Goal: Information Seeking & Learning: Find specific fact

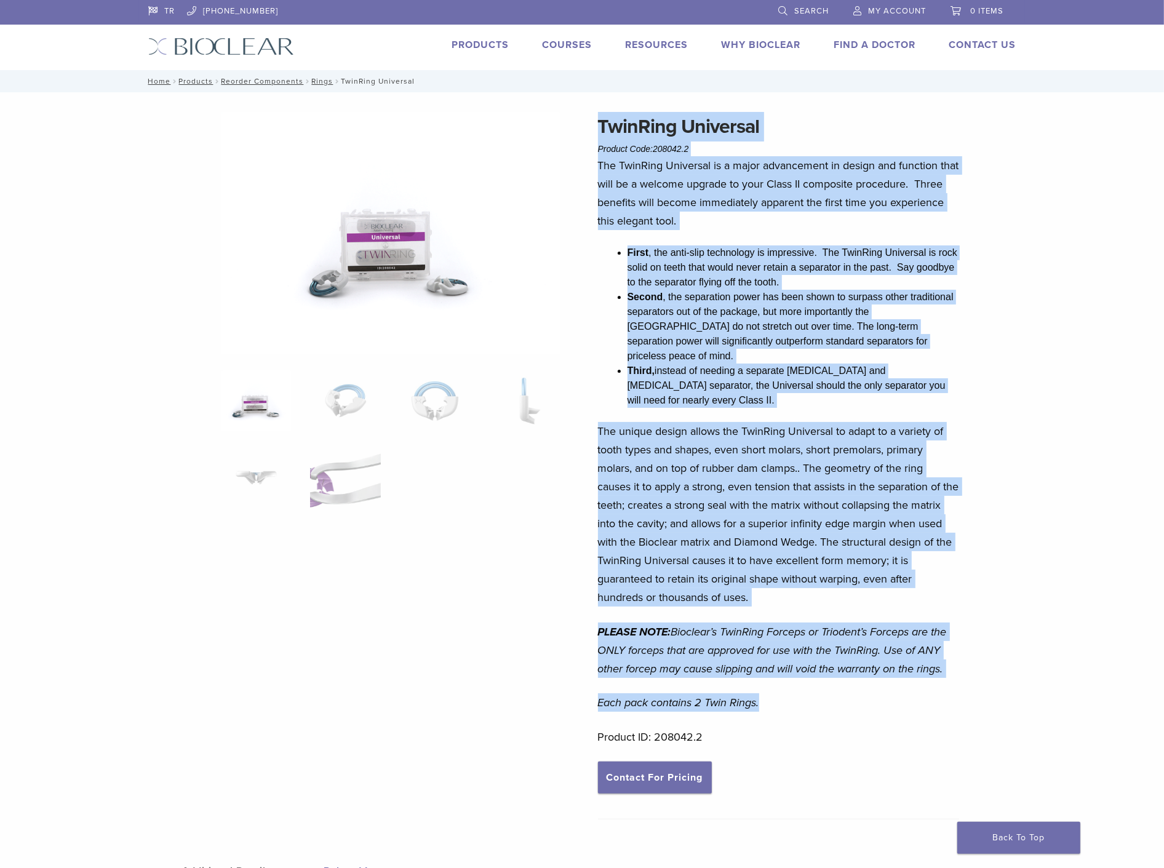
click at [796, 9] on span "Search" at bounding box center [811, 11] width 34 height 10
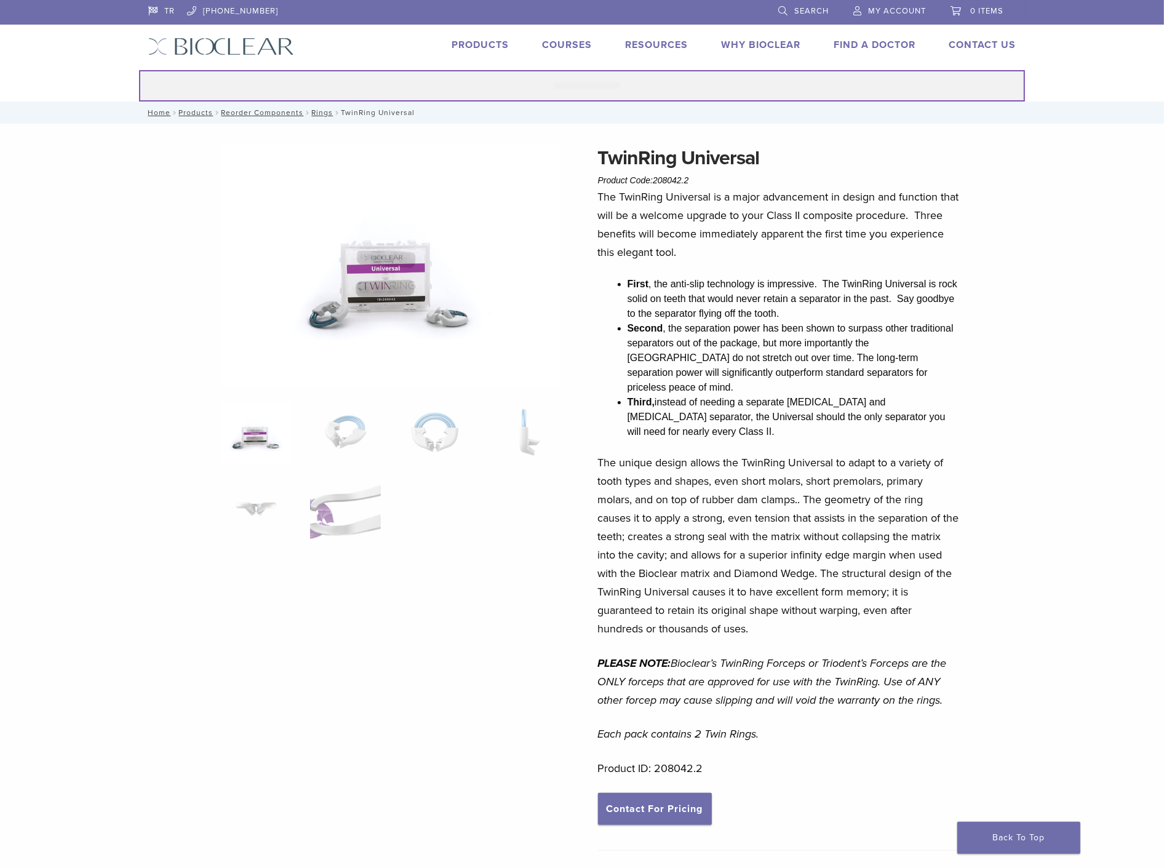
click at [542, 77] on input "Search for:" at bounding box center [582, 85] width 886 height 31
click at [626, 81] on input "*****" at bounding box center [582, 85] width 886 height 31
drag, startPoint x: 526, startPoint y: 89, endPoint x: 506, endPoint y: 89, distance: 20.3
click at [506, 89] on input "*****" at bounding box center [582, 85] width 886 height 31
paste input "*"
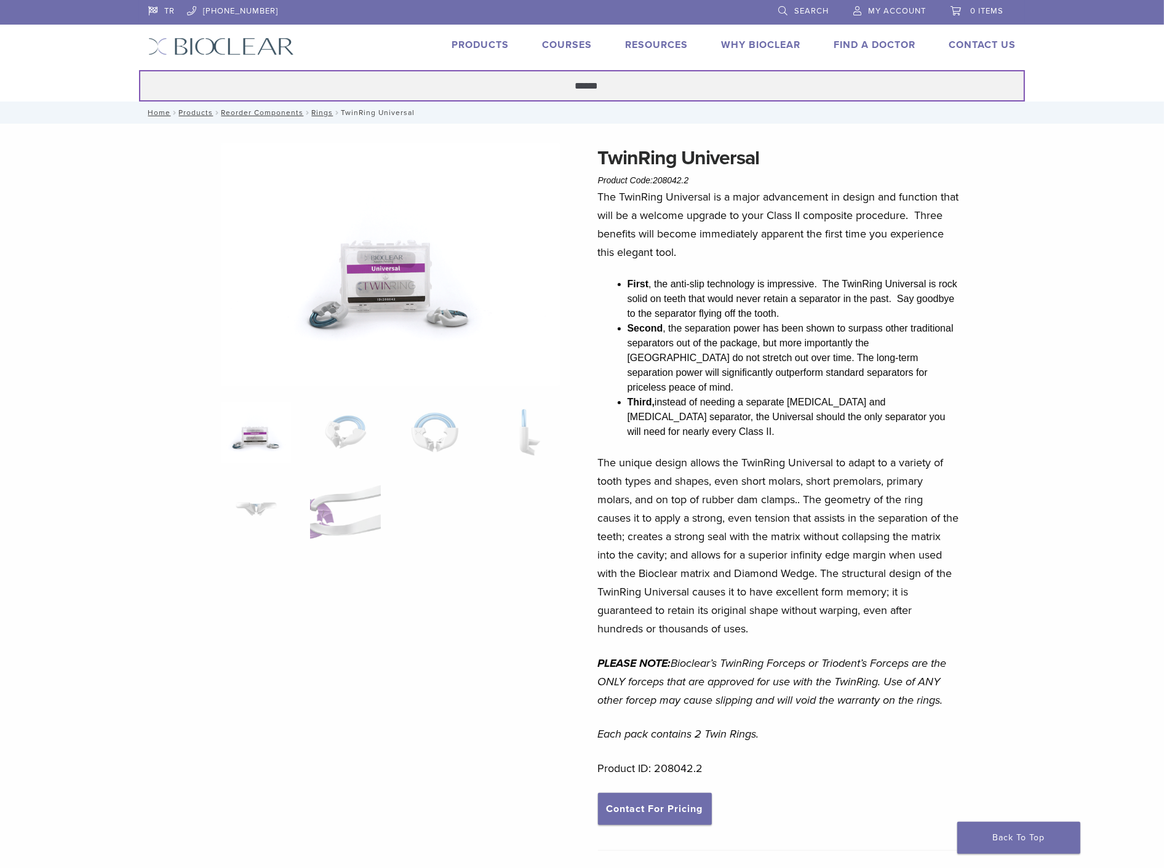
type input "******"
click at [138, 70] on button "Search" at bounding box center [138, 70] width 1 height 1
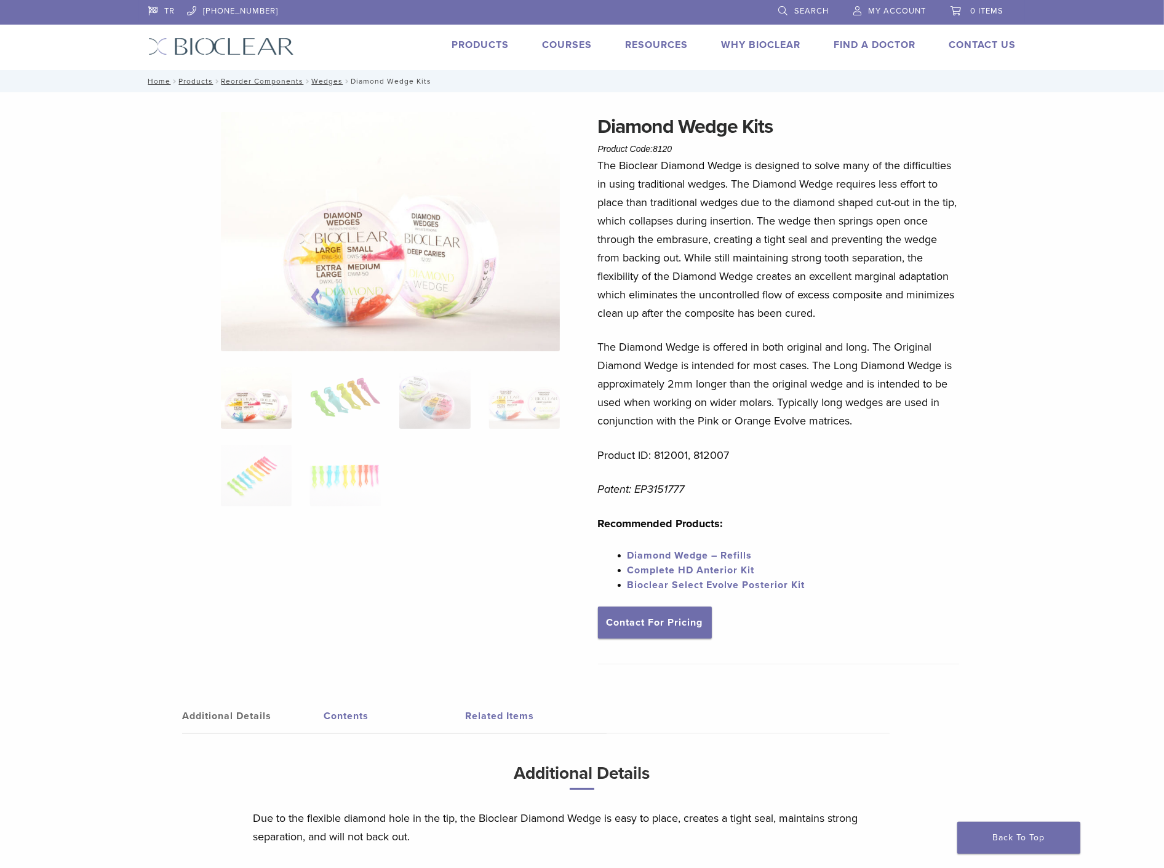
click at [437, 284] on img at bounding box center [391, 231] width 340 height 239
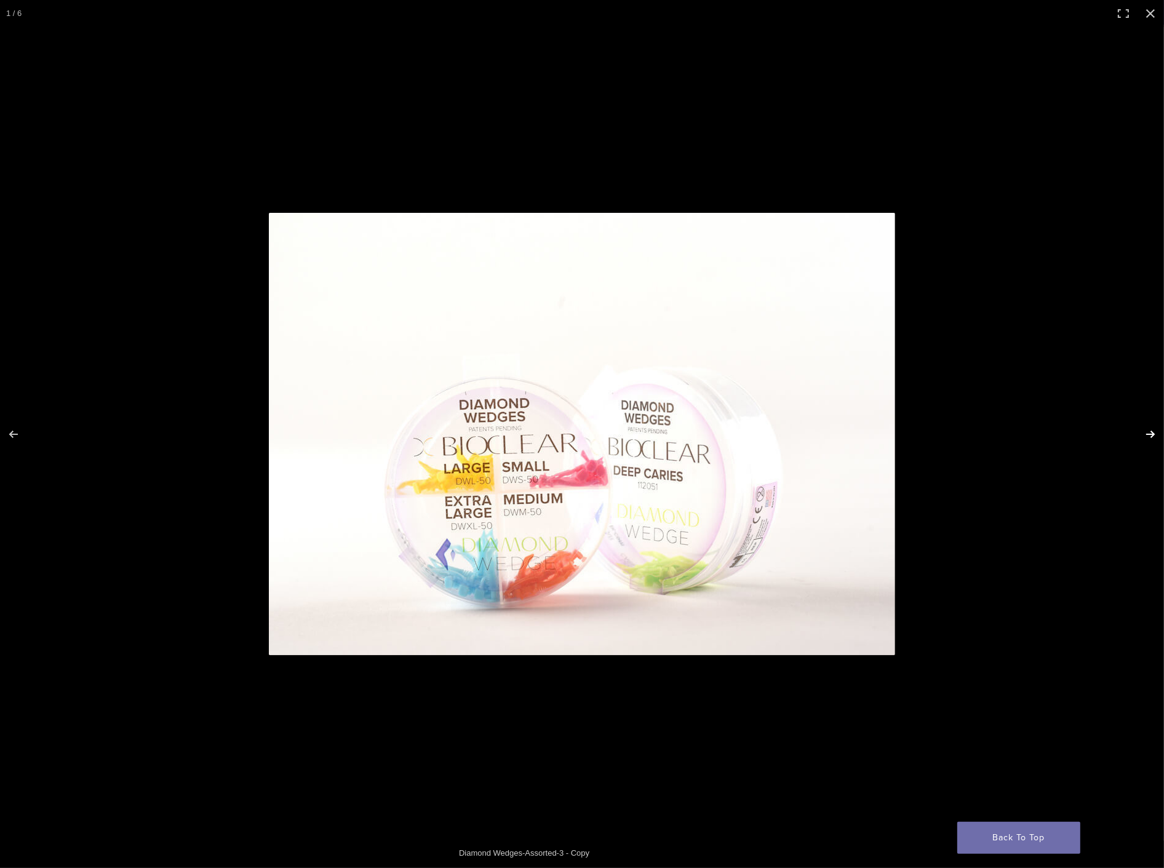
click at [1151, 439] on button "Next (arrow right)" at bounding box center [1142, 434] width 43 height 62
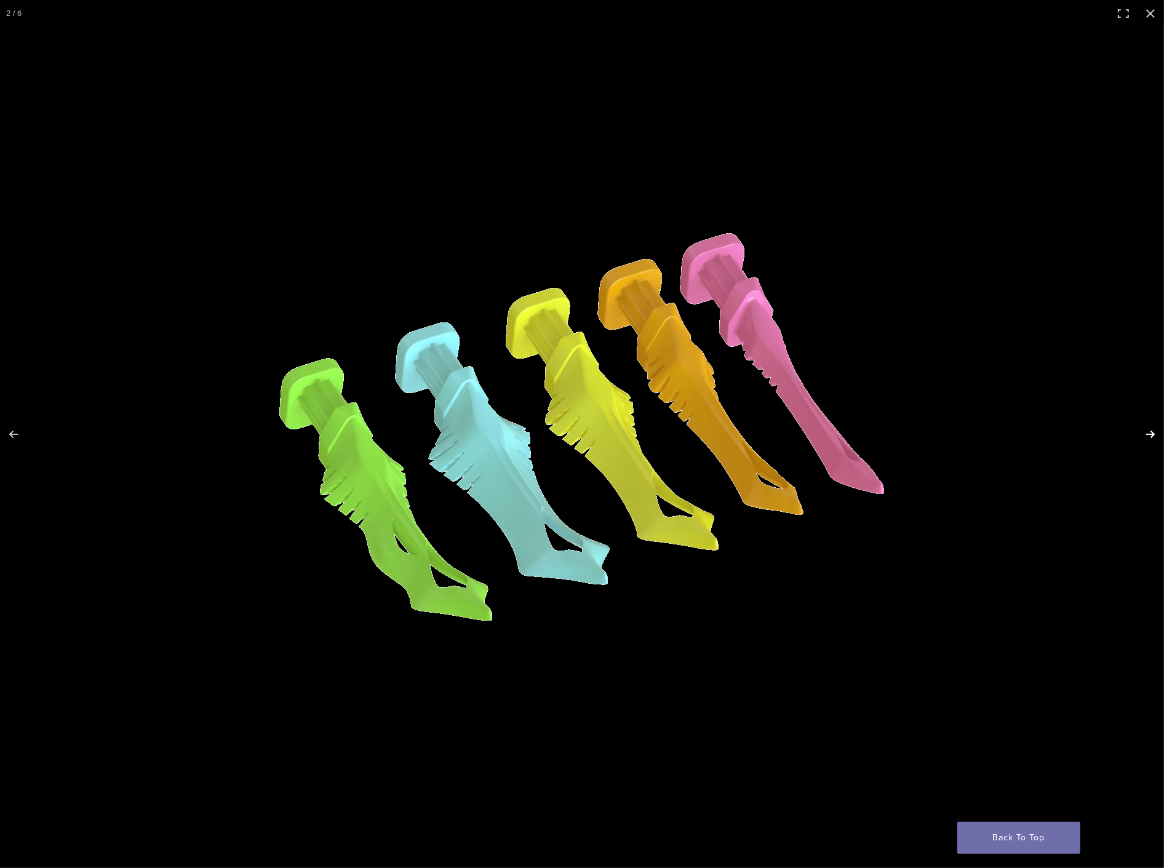
click at [1151, 439] on button "Next (arrow right)" at bounding box center [1142, 434] width 43 height 62
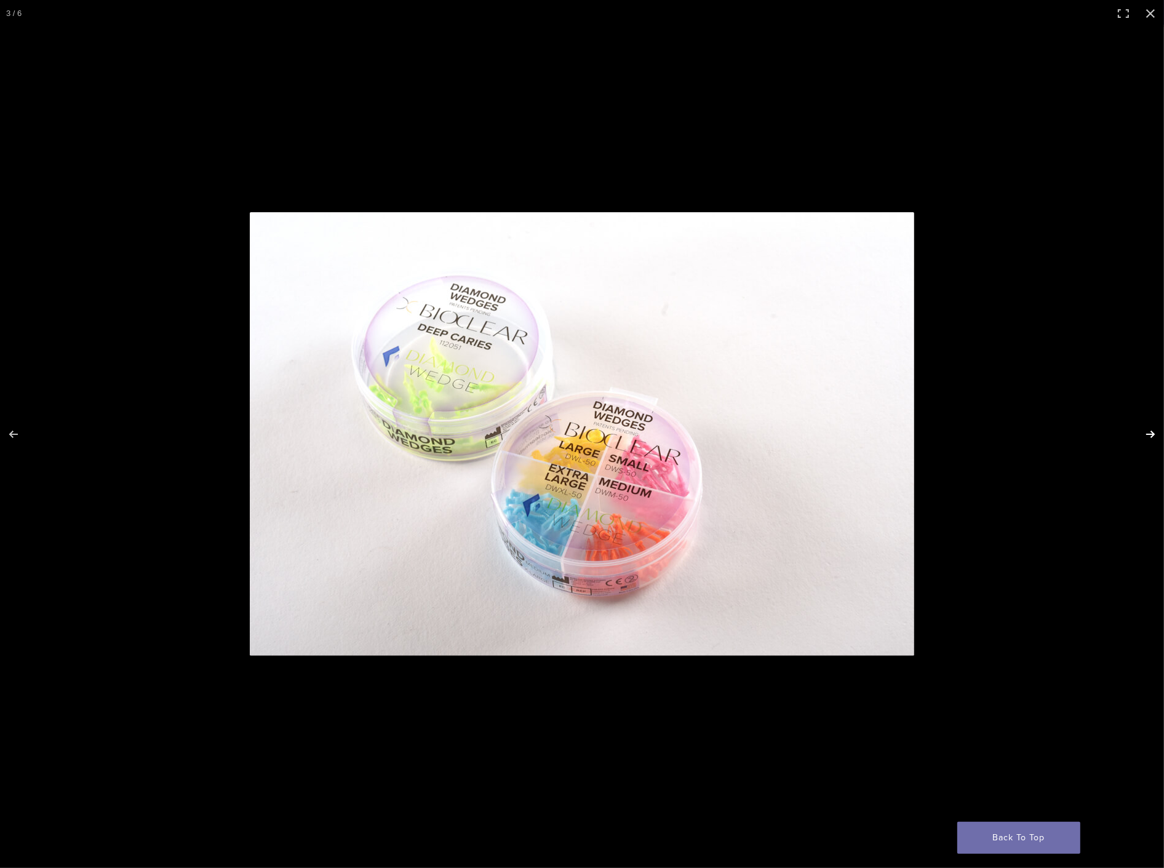
click at [1151, 439] on button "Next (arrow right)" at bounding box center [1142, 434] width 43 height 62
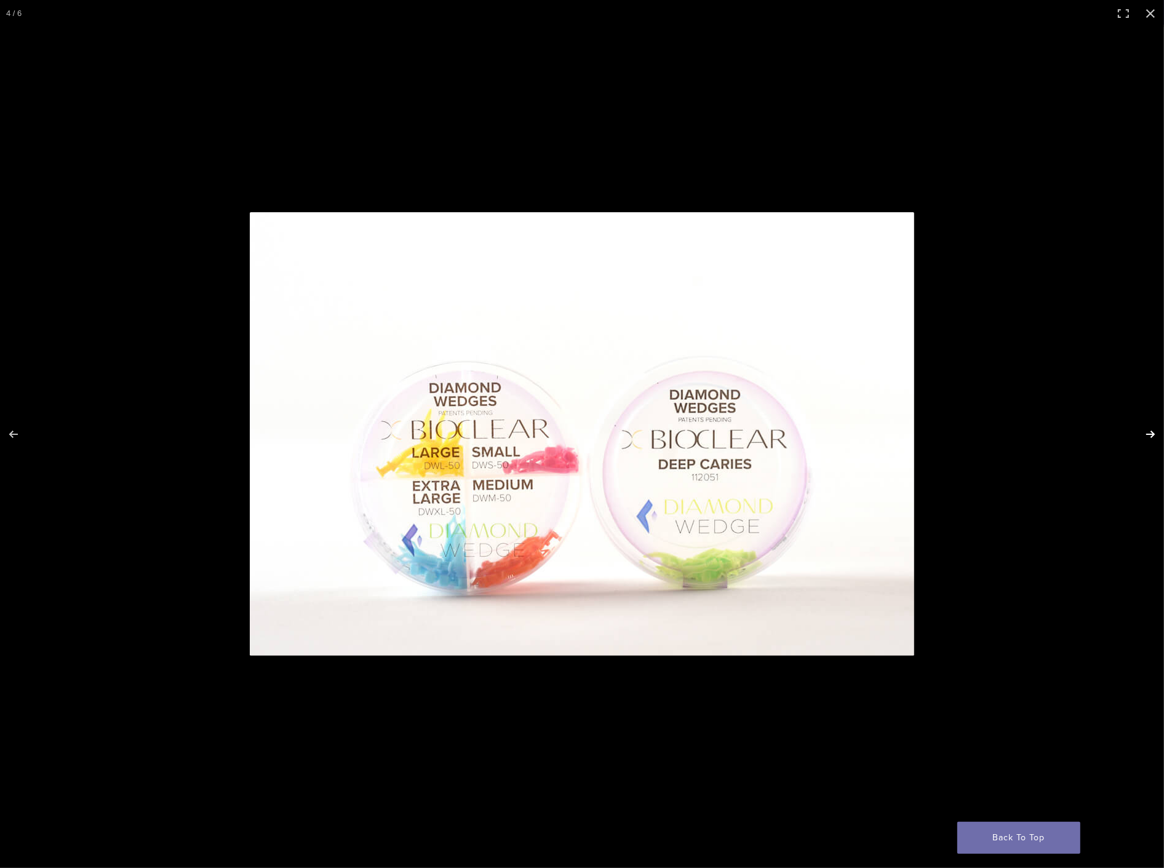
click at [1151, 439] on button "Next (arrow right)" at bounding box center [1142, 434] width 43 height 62
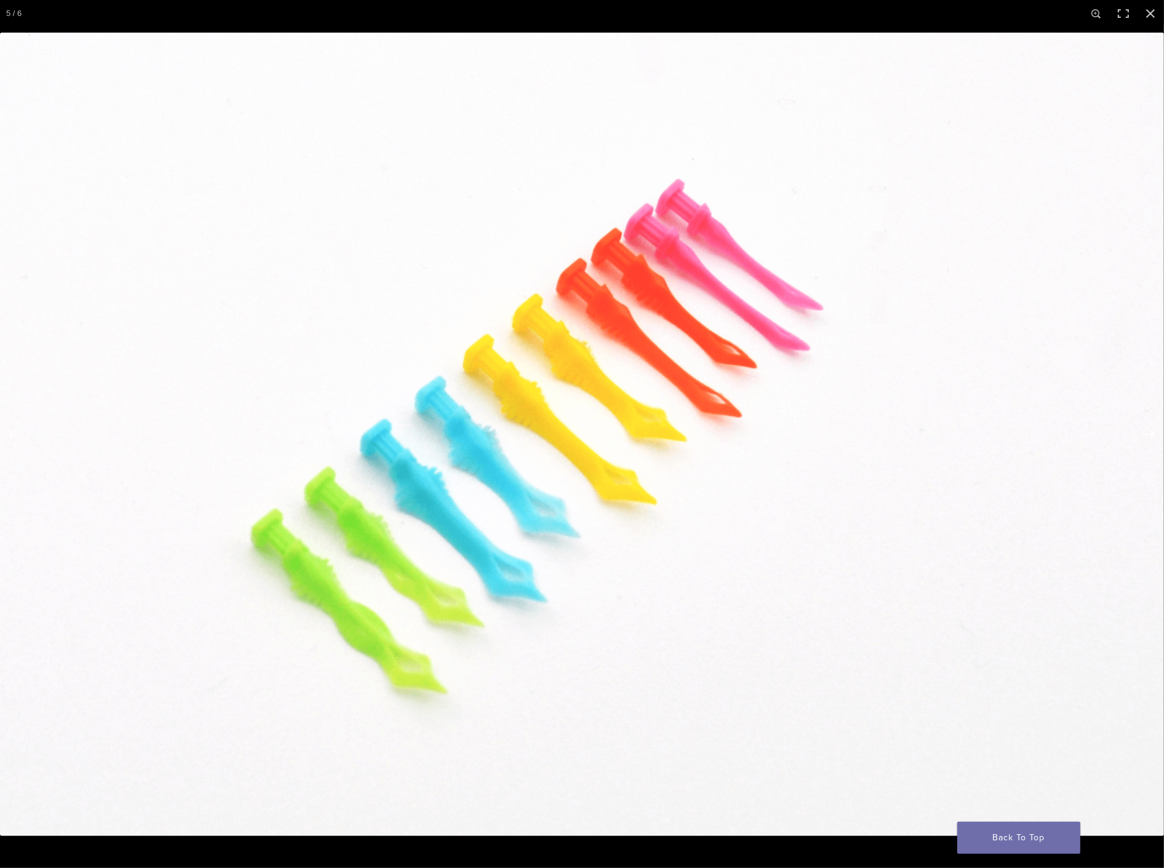
click at [1151, 439] on button "Next (arrow right)" at bounding box center [1142, 434] width 43 height 62
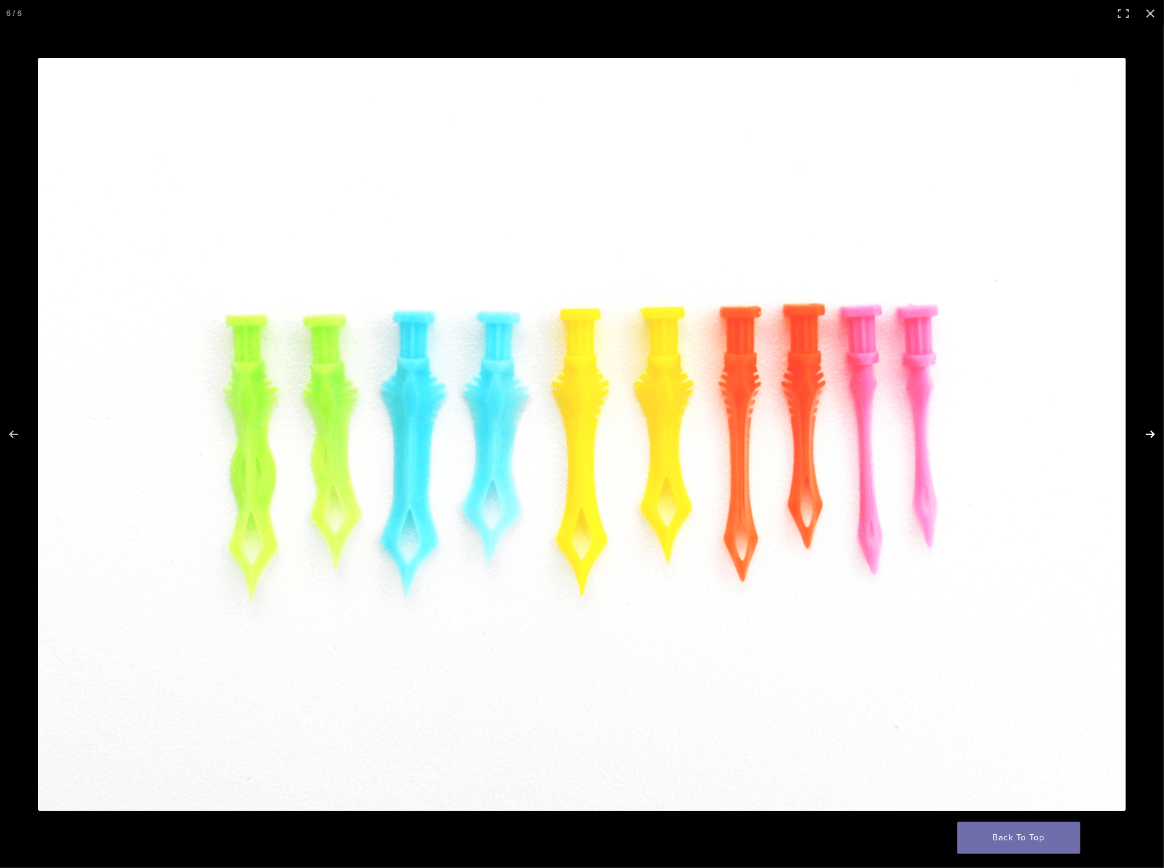
click at [1151, 439] on button "Next (arrow right)" at bounding box center [1142, 434] width 43 height 62
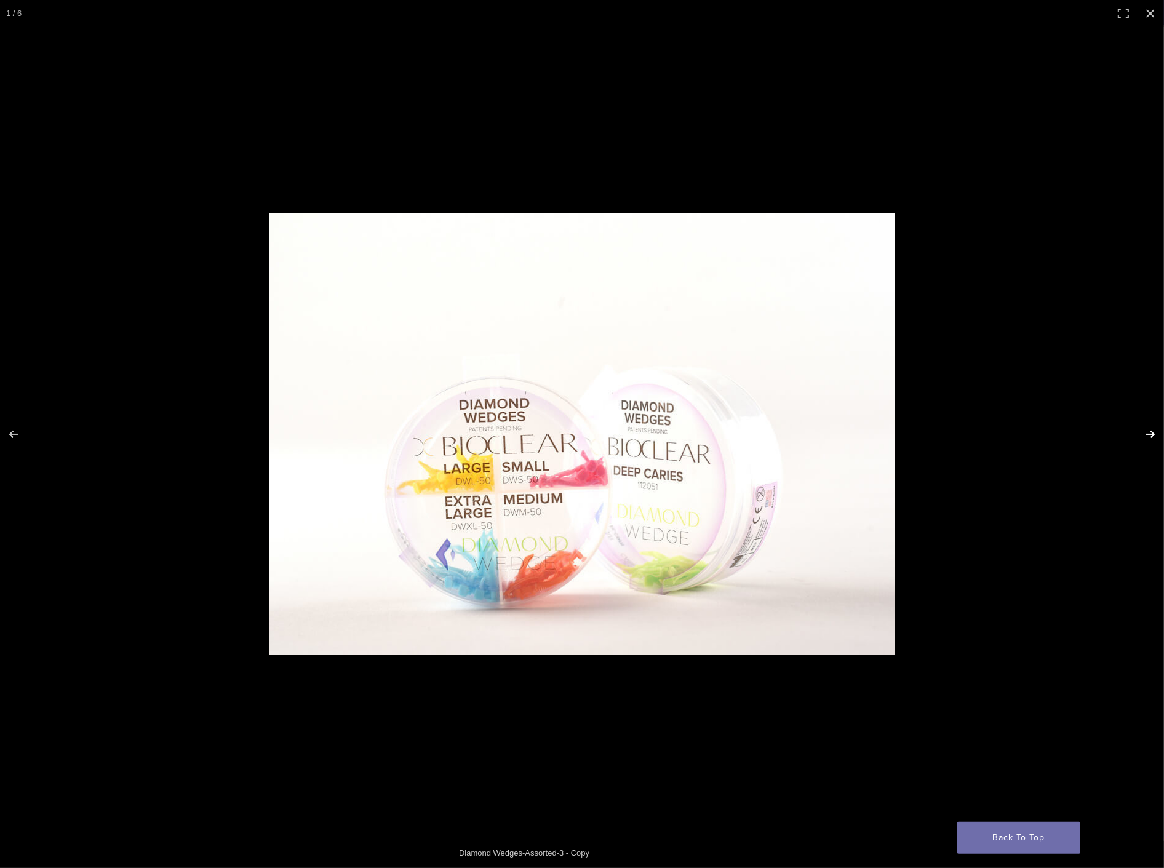
click at [1151, 439] on button "Next (arrow right)" at bounding box center [1142, 434] width 43 height 62
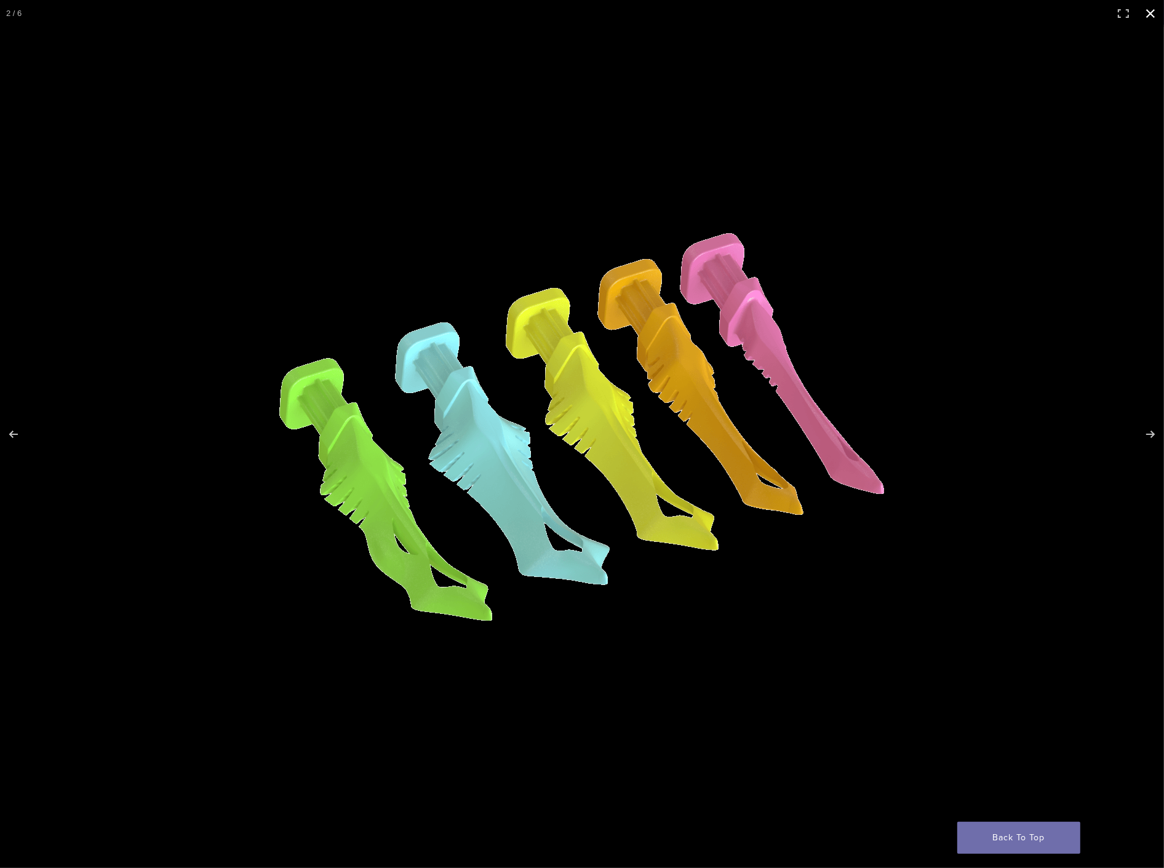
click at [1144, 15] on button "Close (Esc)" at bounding box center [1150, 13] width 27 height 27
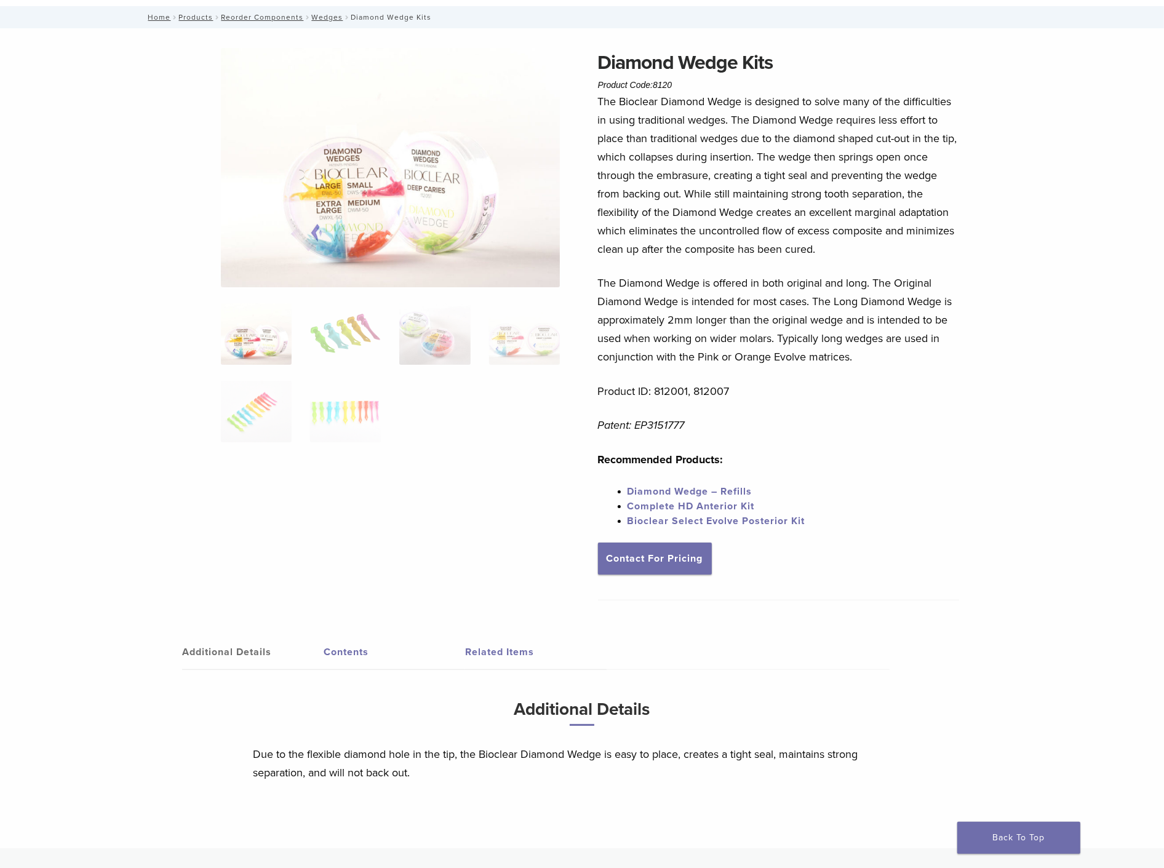
scroll to position [68, 0]
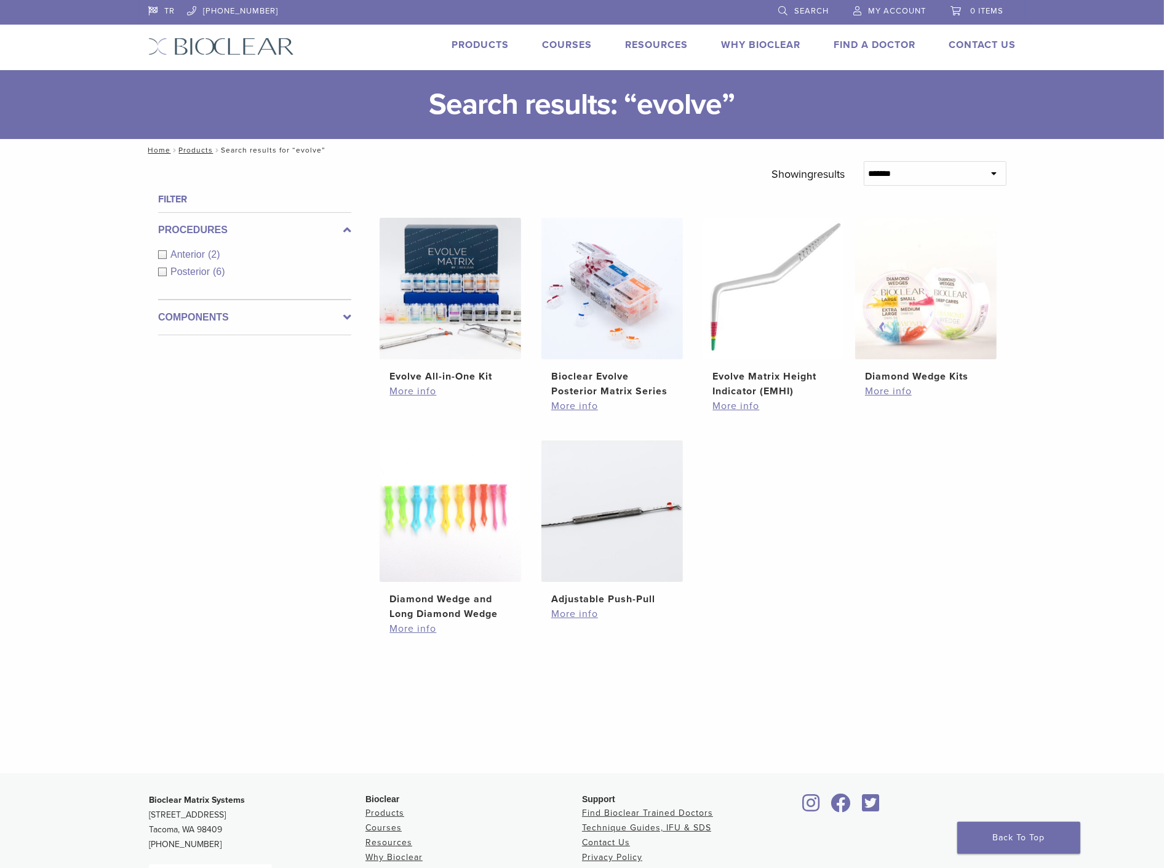
click at [812, 9] on span "Search" at bounding box center [811, 11] width 34 height 10
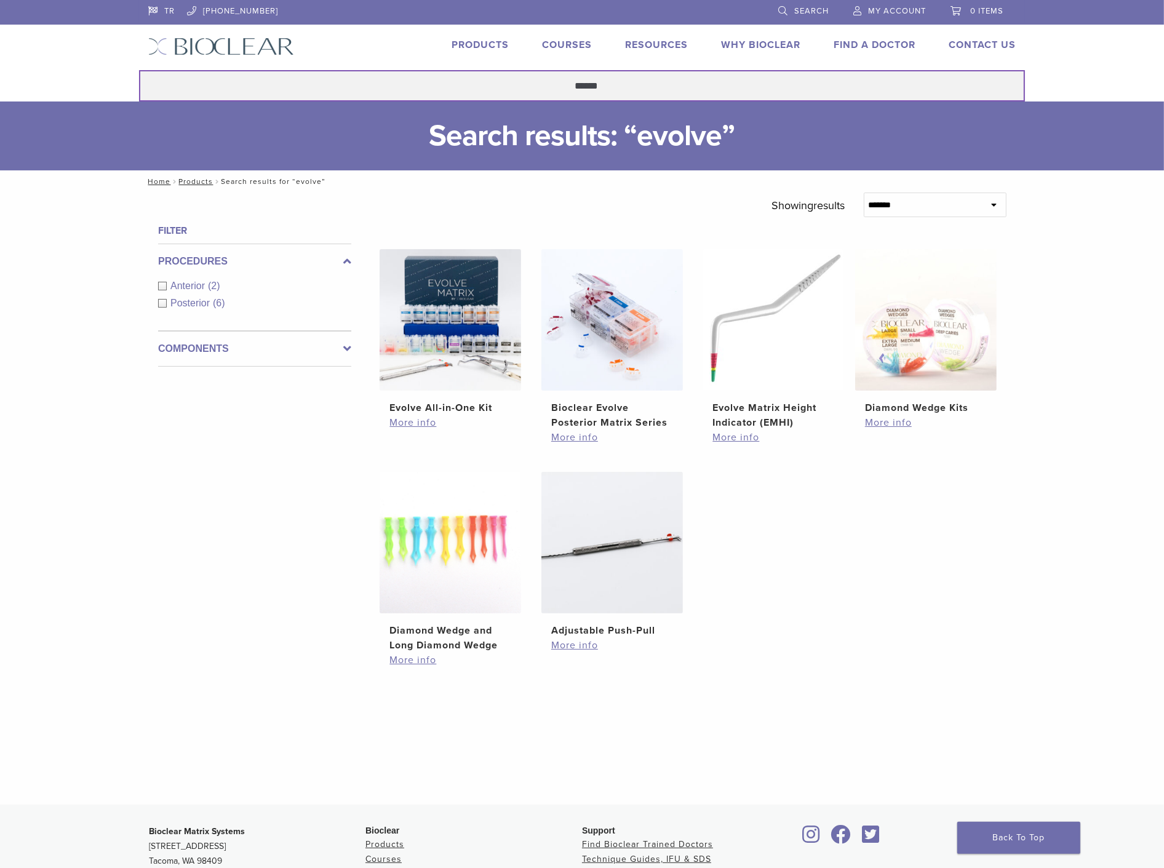
drag, startPoint x: 593, startPoint y: 84, endPoint x: 524, endPoint y: 87, distance: 69.0
click at [524, 87] on input "******" at bounding box center [582, 85] width 886 height 31
drag, startPoint x: 624, startPoint y: 85, endPoint x: 466, endPoint y: 88, distance: 158.1
click at [466, 88] on input "******" at bounding box center [582, 85] width 886 height 31
paste input "****"
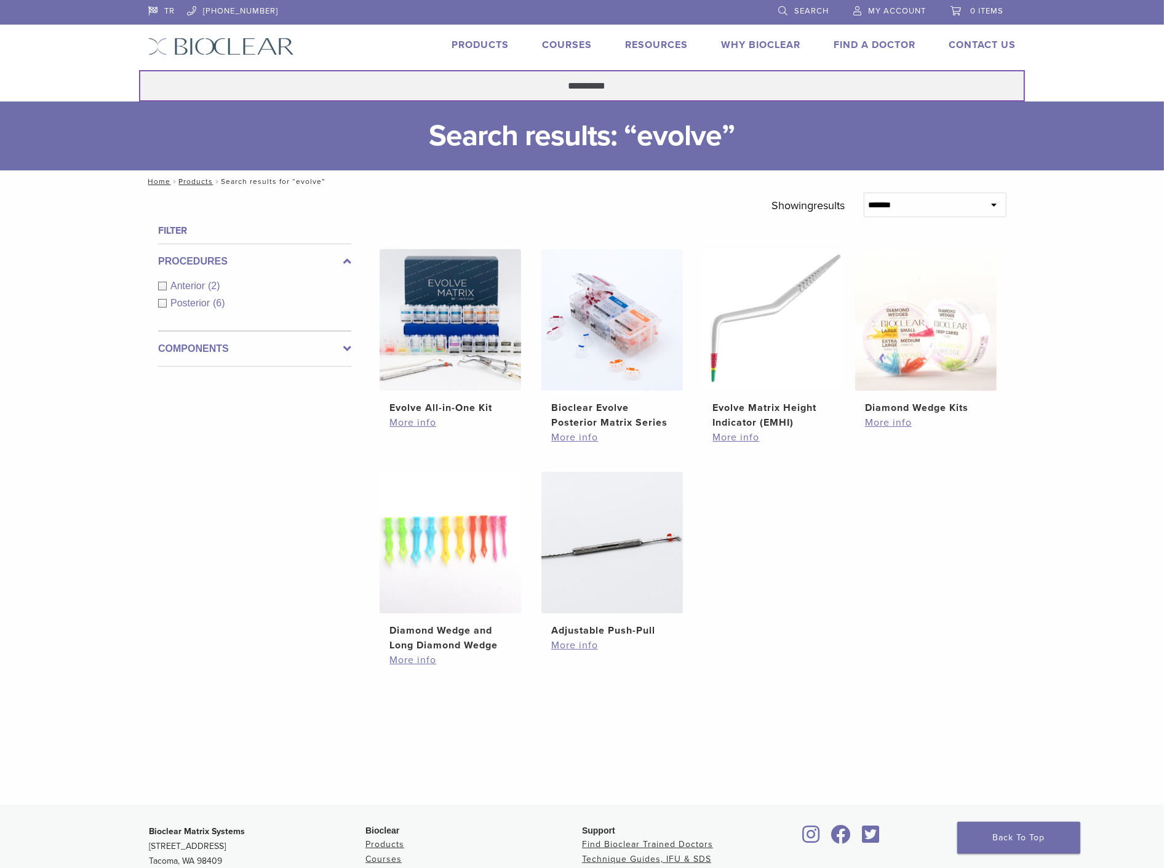
type input "**********"
click at [138, 70] on button "Search" at bounding box center [138, 70] width 1 height 1
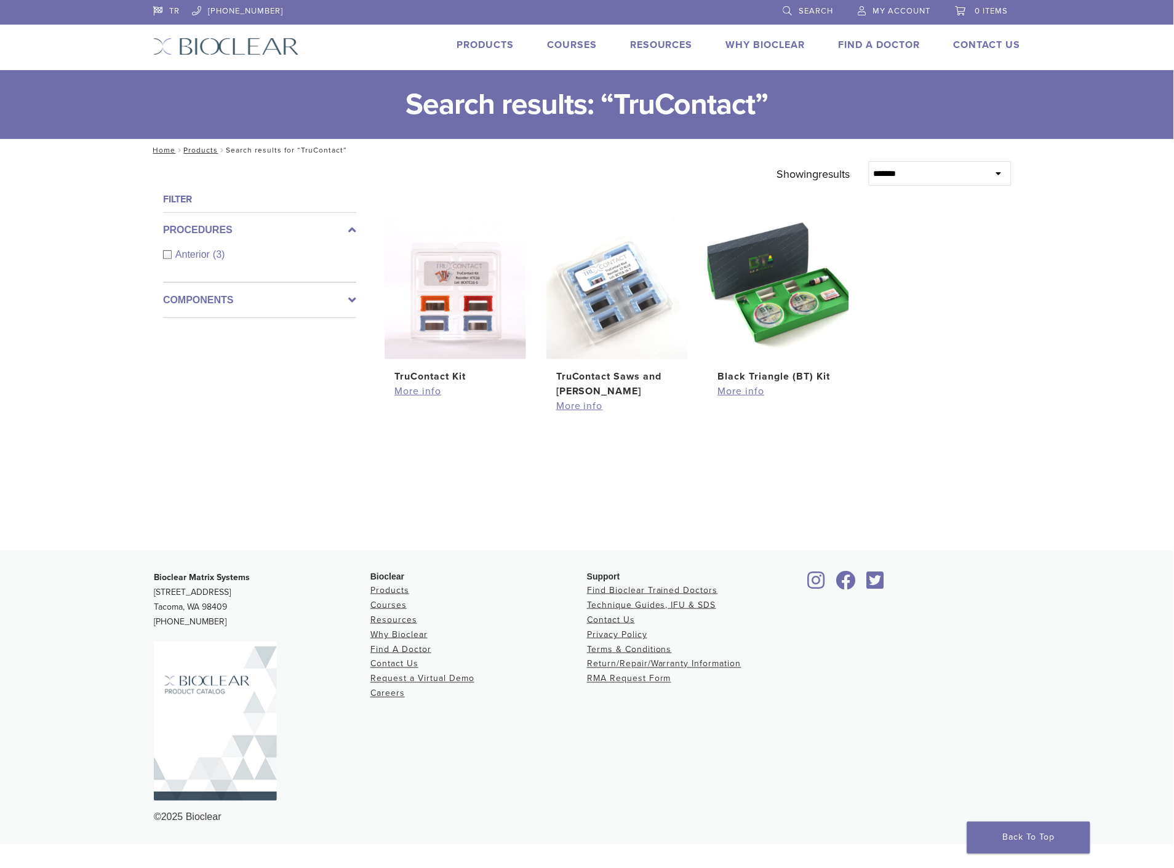
click at [822, 9] on span "Search" at bounding box center [816, 11] width 34 height 10
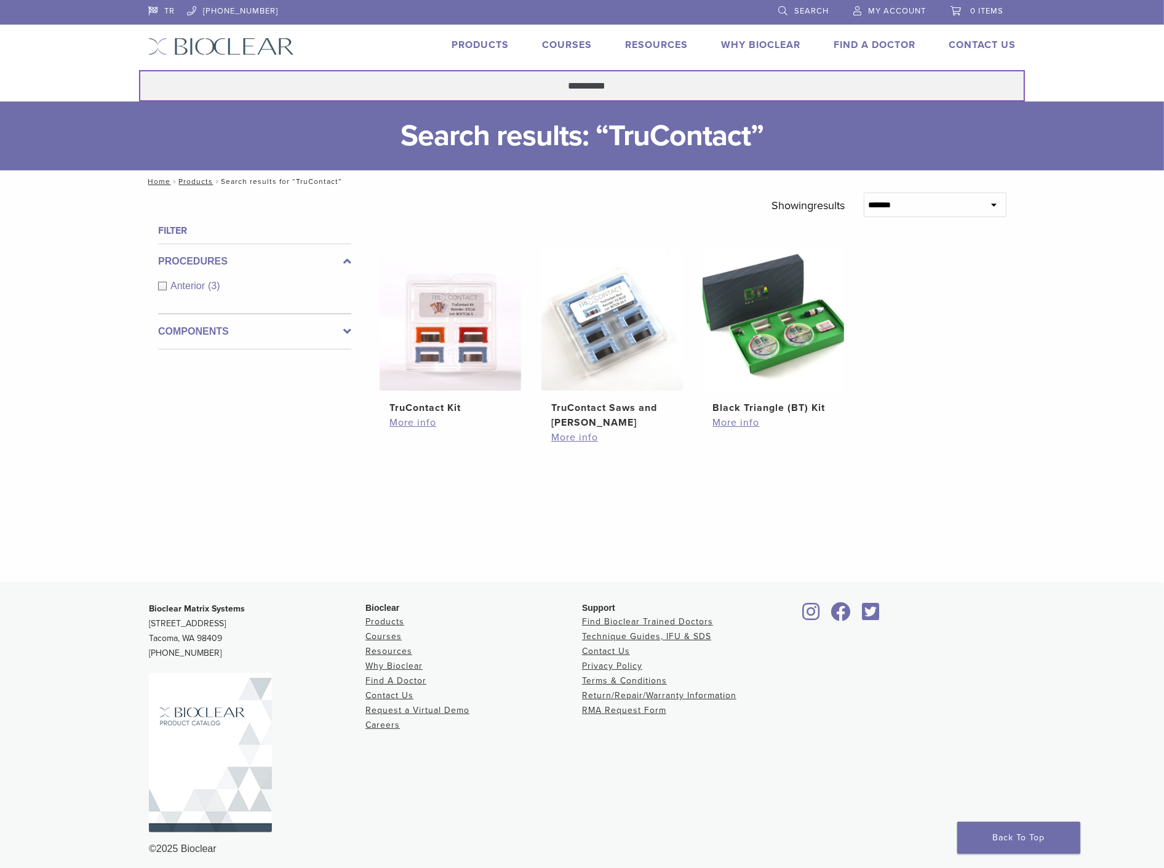
drag, startPoint x: 641, startPoint y: 86, endPoint x: 517, endPoint y: 84, distance: 123.7
click at [517, 84] on input "**********" at bounding box center [582, 85] width 886 height 31
paste input "****"
type input "********"
click at [138, 70] on button "Search" at bounding box center [138, 70] width 1 height 1
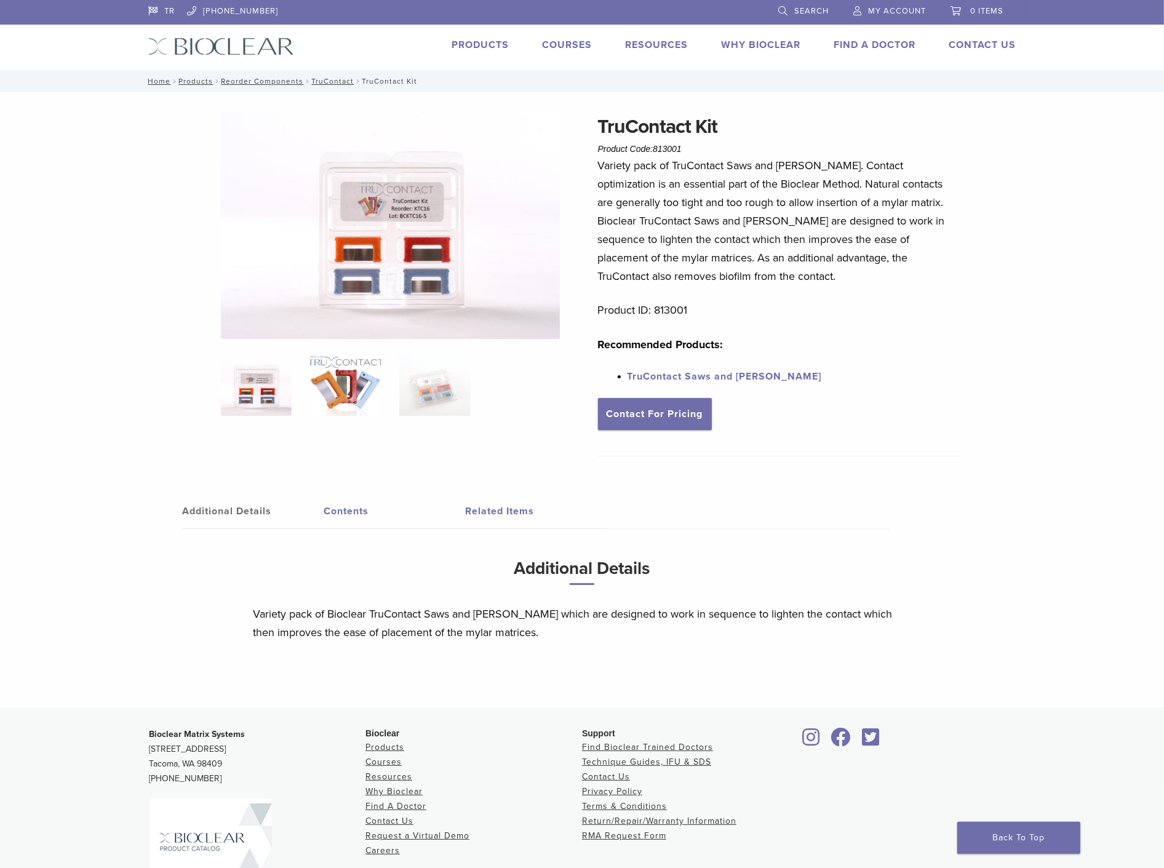
click at [341, 391] on img at bounding box center [345, 385] width 71 height 62
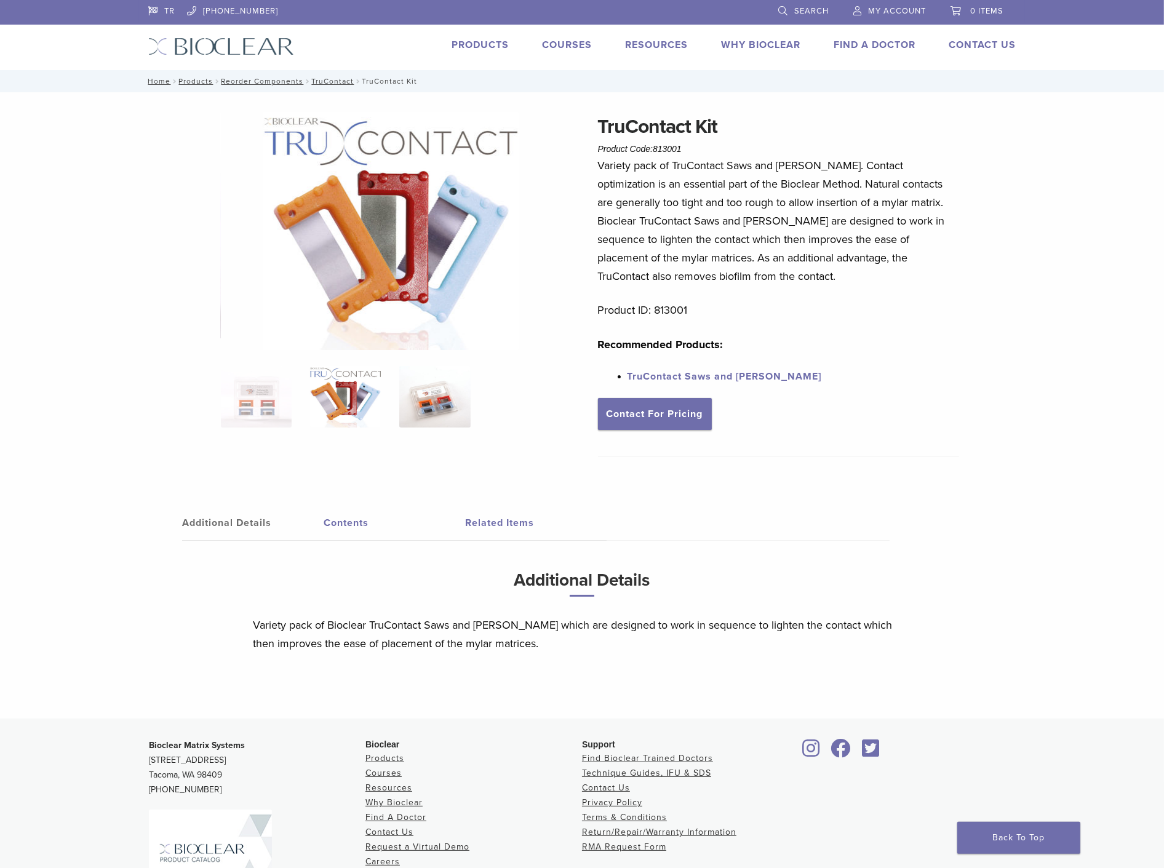
click at [446, 387] on img at bounding box center [434, 397] width 71 height 62
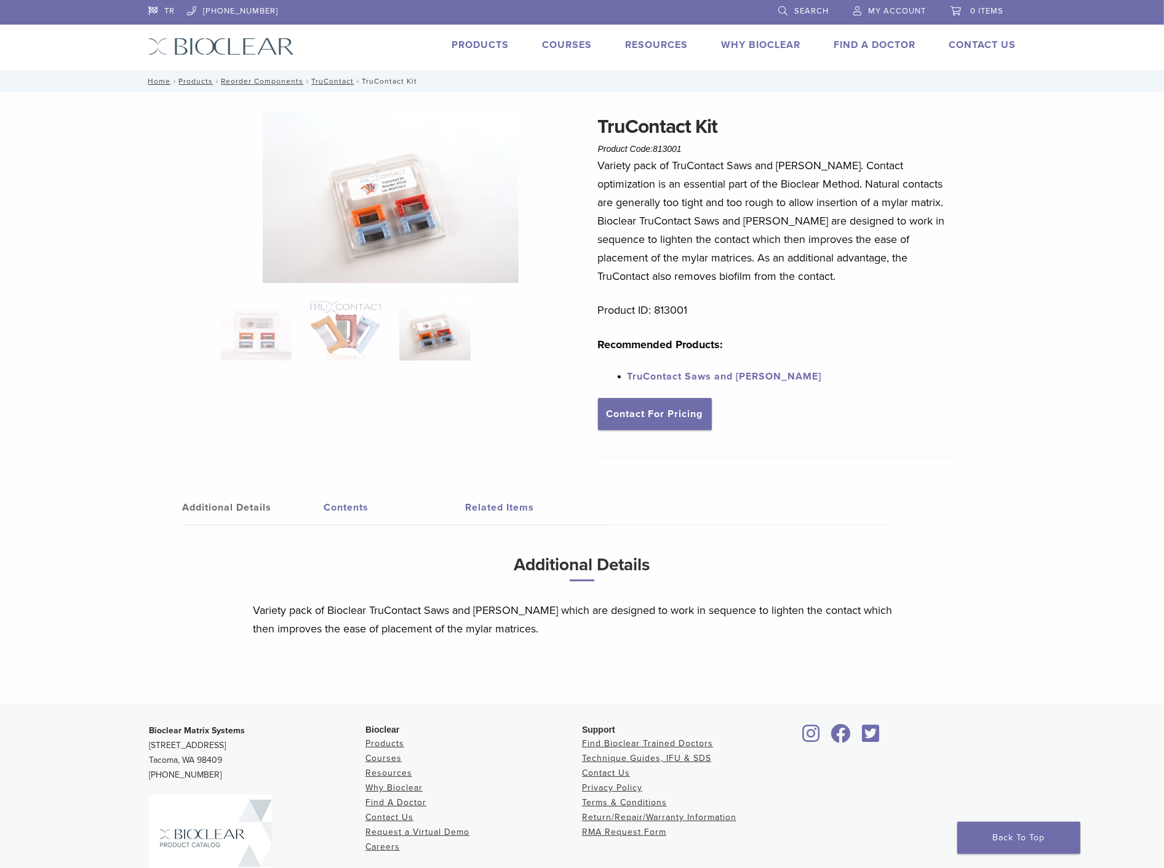
click at [384, 250] on img at bounding box center [391, 197] width 256 height 171
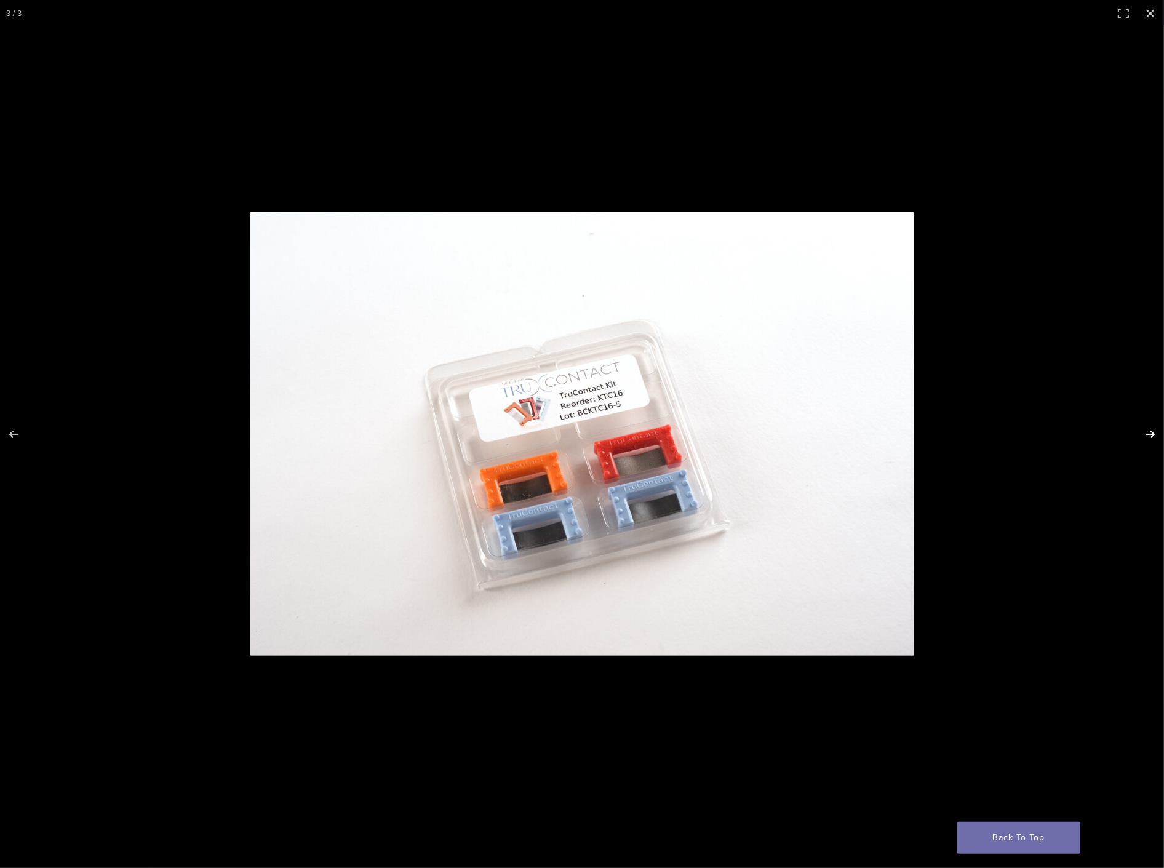
click at [1145, 426] on button "Next (arrow right)" at bounding box center [1142, 434] width 43 height 62
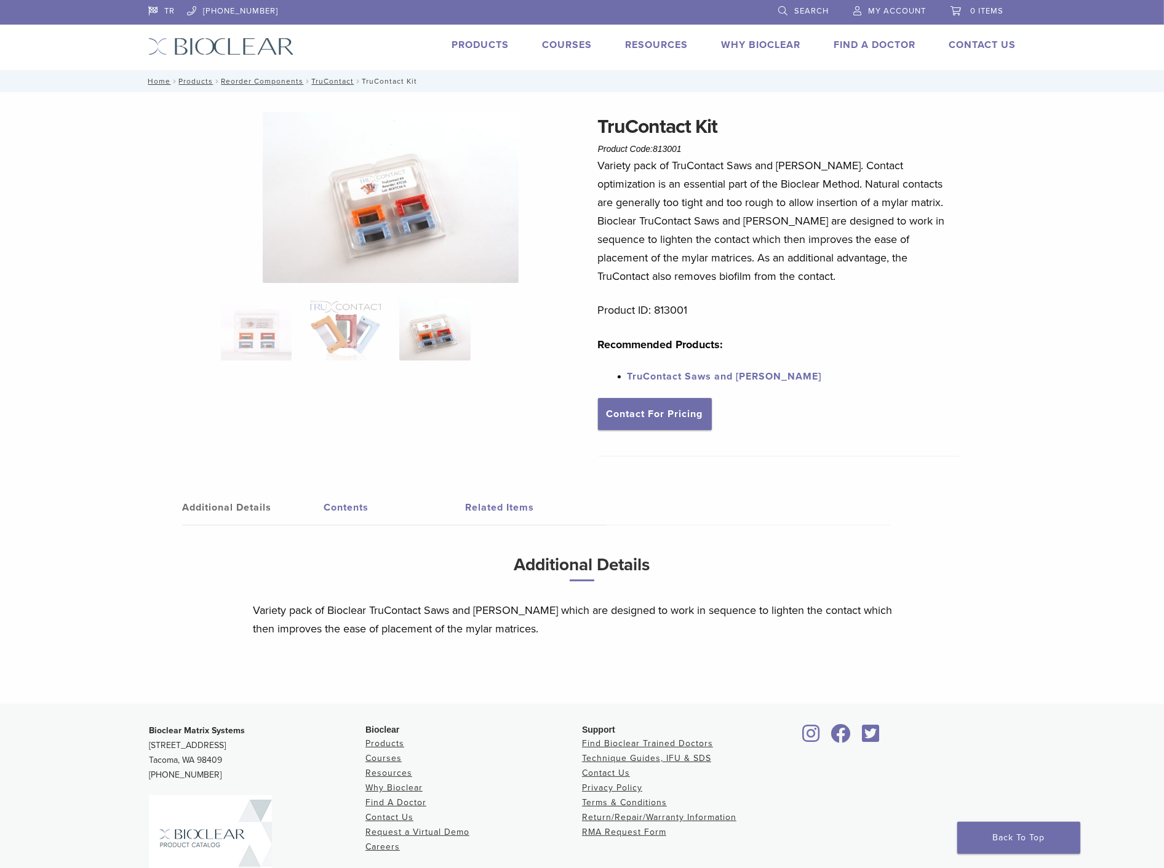
click at [440, 159] on img at bounding box center [391, 197] width 256 height 171
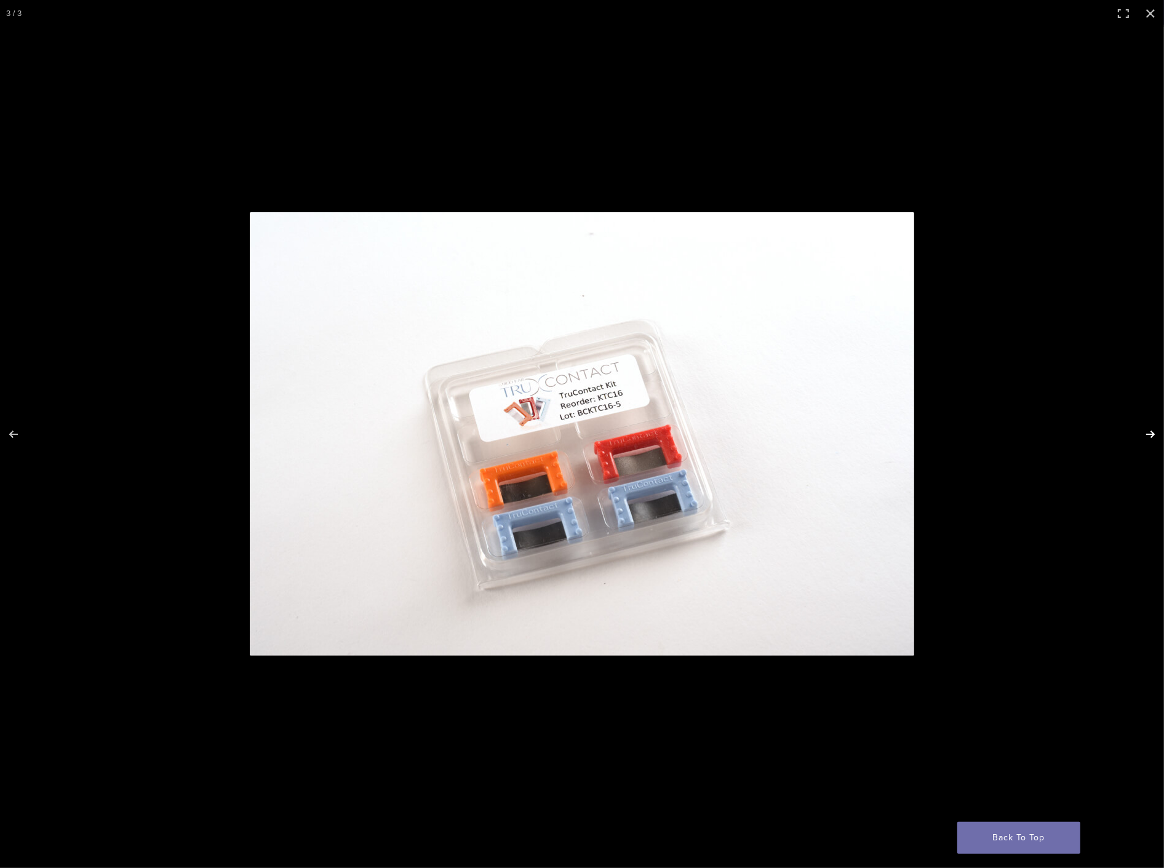
click at [1146, 429] on button "Next (arrow right)" at bounding box center [1142, 434] width 43 height 62
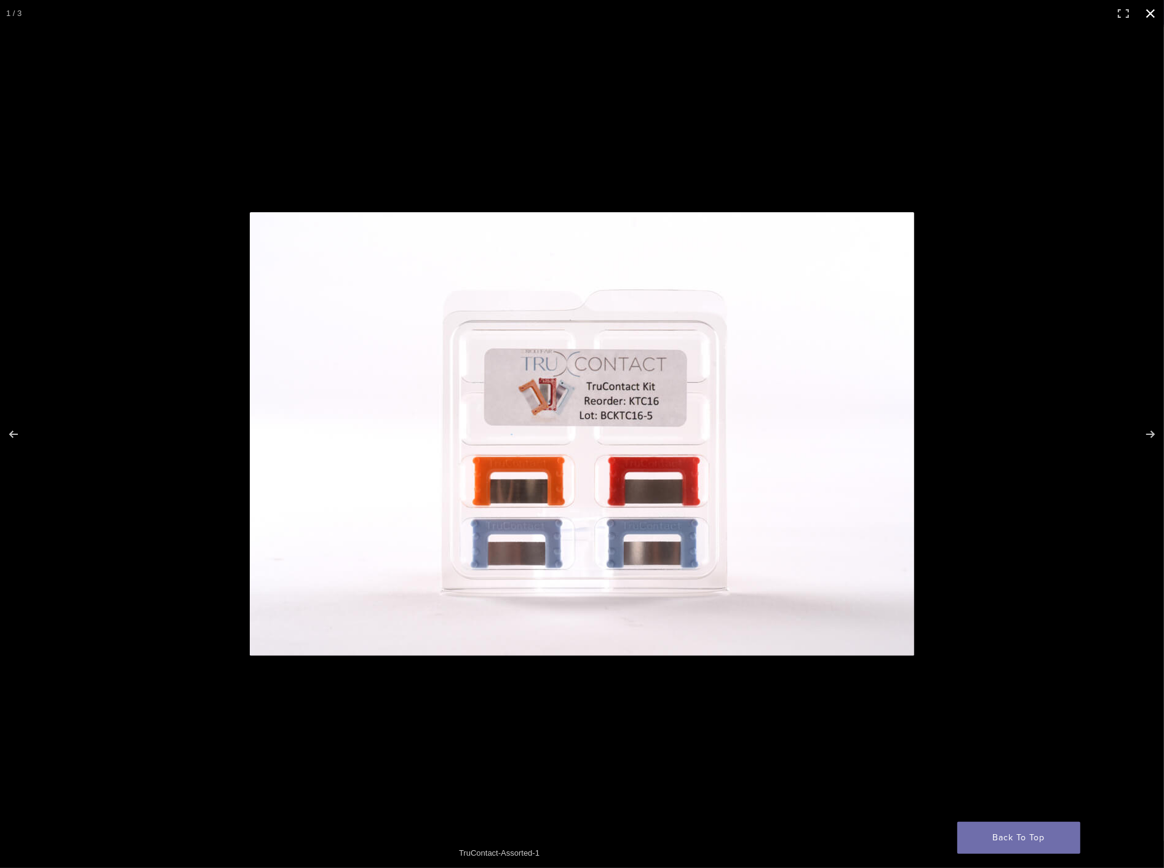
click at [1146, 17] on button "Close (Esc)" at bounding box center [1150, 13] width 27 height 27
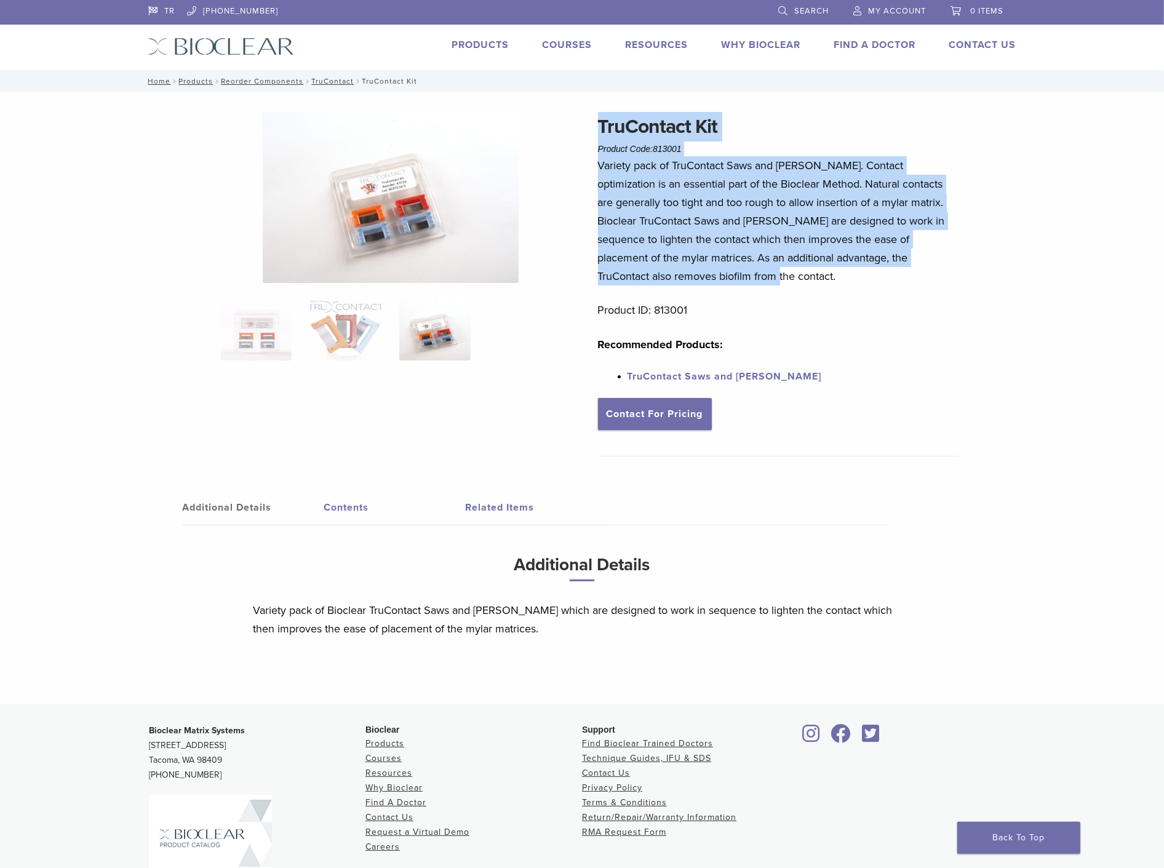
drag, startPoint x: 598, startPoint y: 121, endPoint x: 654, endPoint y: 275, distance: 164.2
click at [654, 275] on div "TruContact Kit Product Code: 813001 $ 58.68 Variety pack of TruContact Saws and…" at bounding box center [779, 288] width 362 height 353
copy div "TruContact Kit Product Code: 813001 $ 58.68 Variety pack of TruContact Saws and…"
click at [798, 2] on link "Search" at bounding box center [803, 9] width 50 height 18
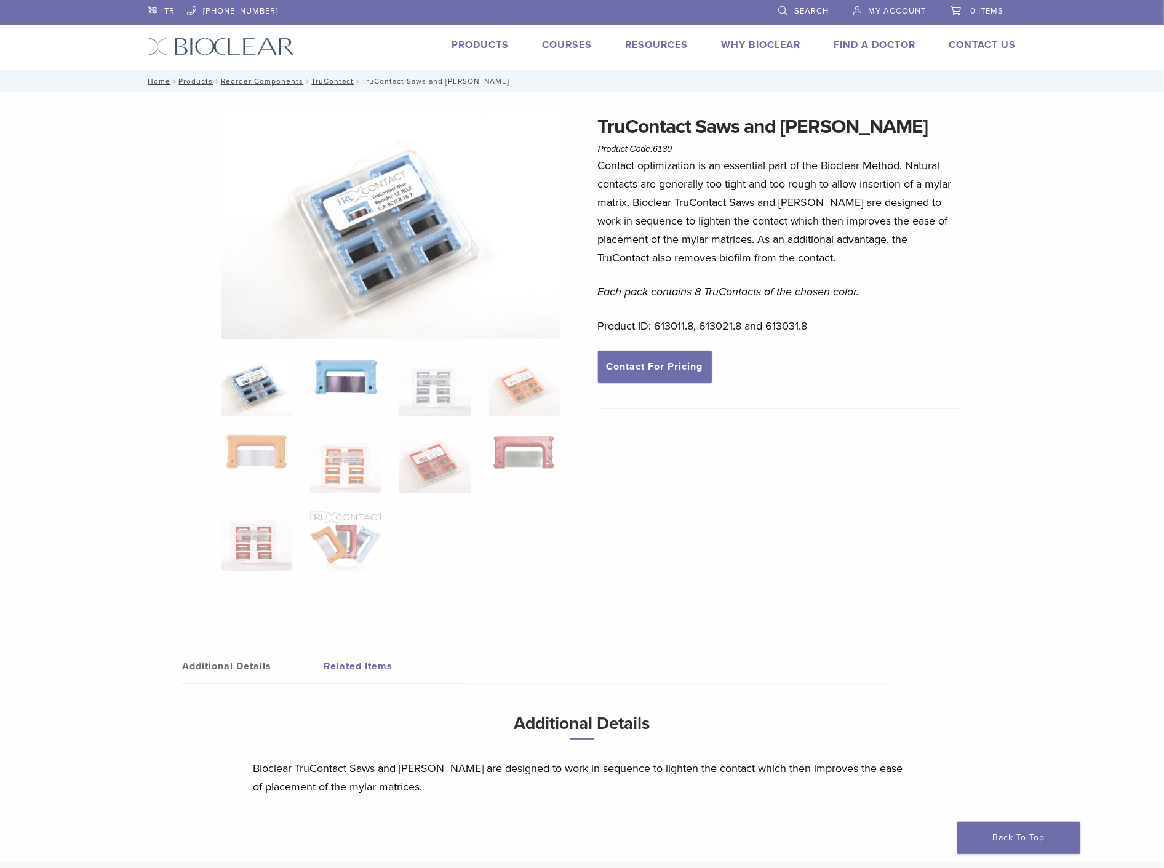
click at [341, 372] on img at bounding box center [345, 376] width 71 height 44
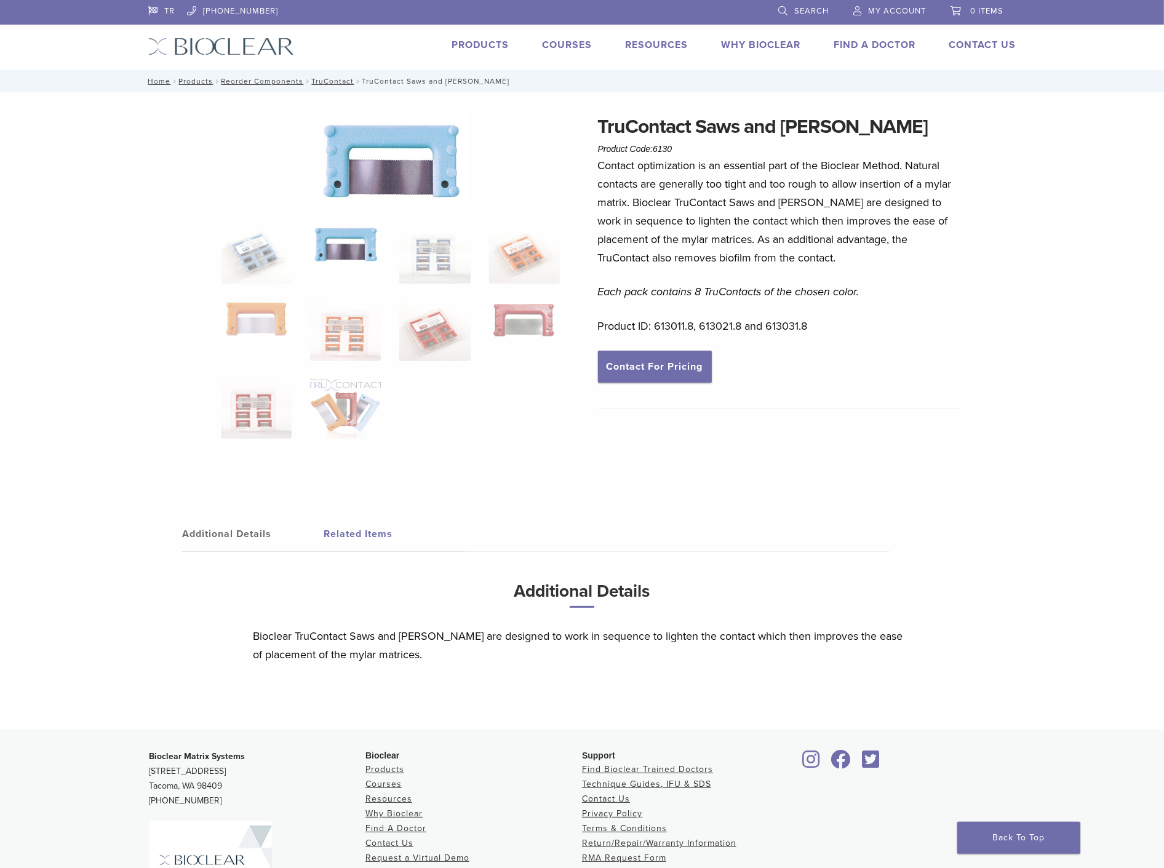
click at [400, 178] on img at bounding box center [391, 159] width 154 height 94
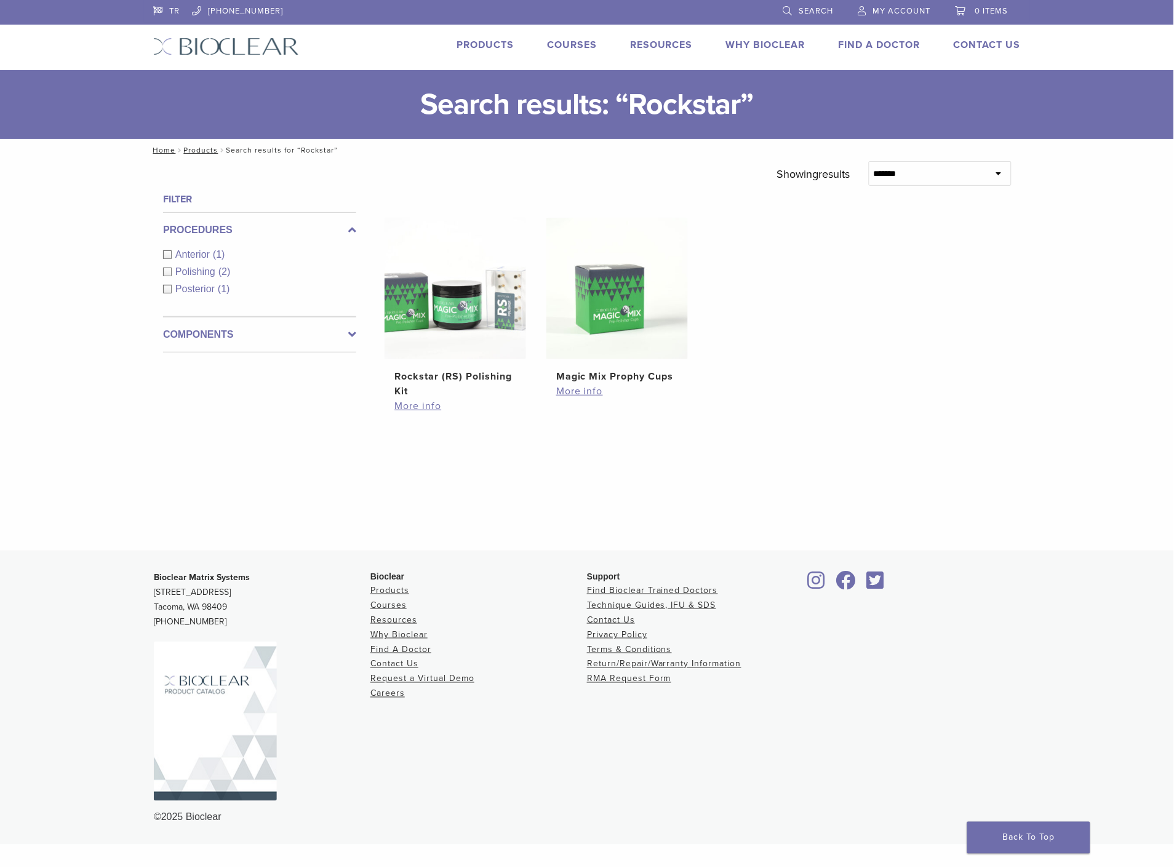
click at [808, 10] on span "Search" at bounding box center [816, 11] width 34 height 10
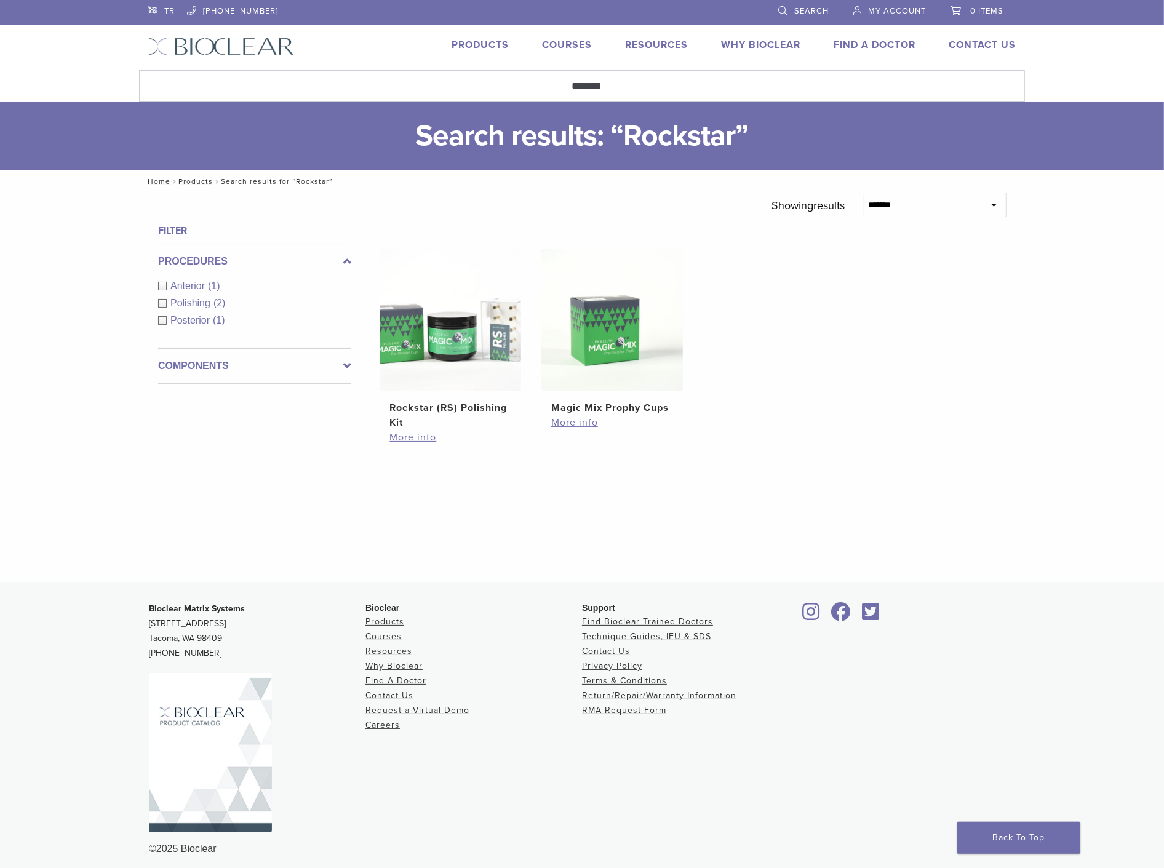
click at [892, 496] on div at bounding box center [692, 511] width 627 height 79
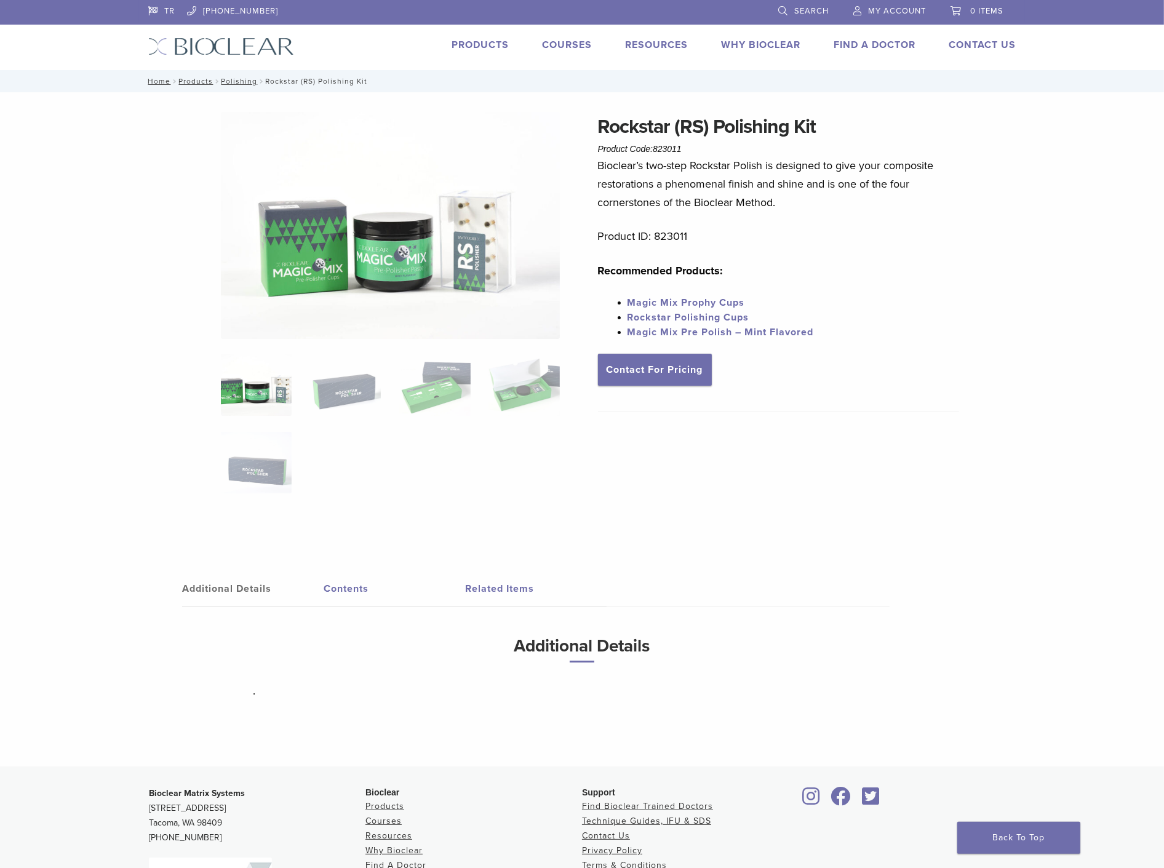
click at [427, 245] on img at bounding box center [391, 225] width 340 height 227
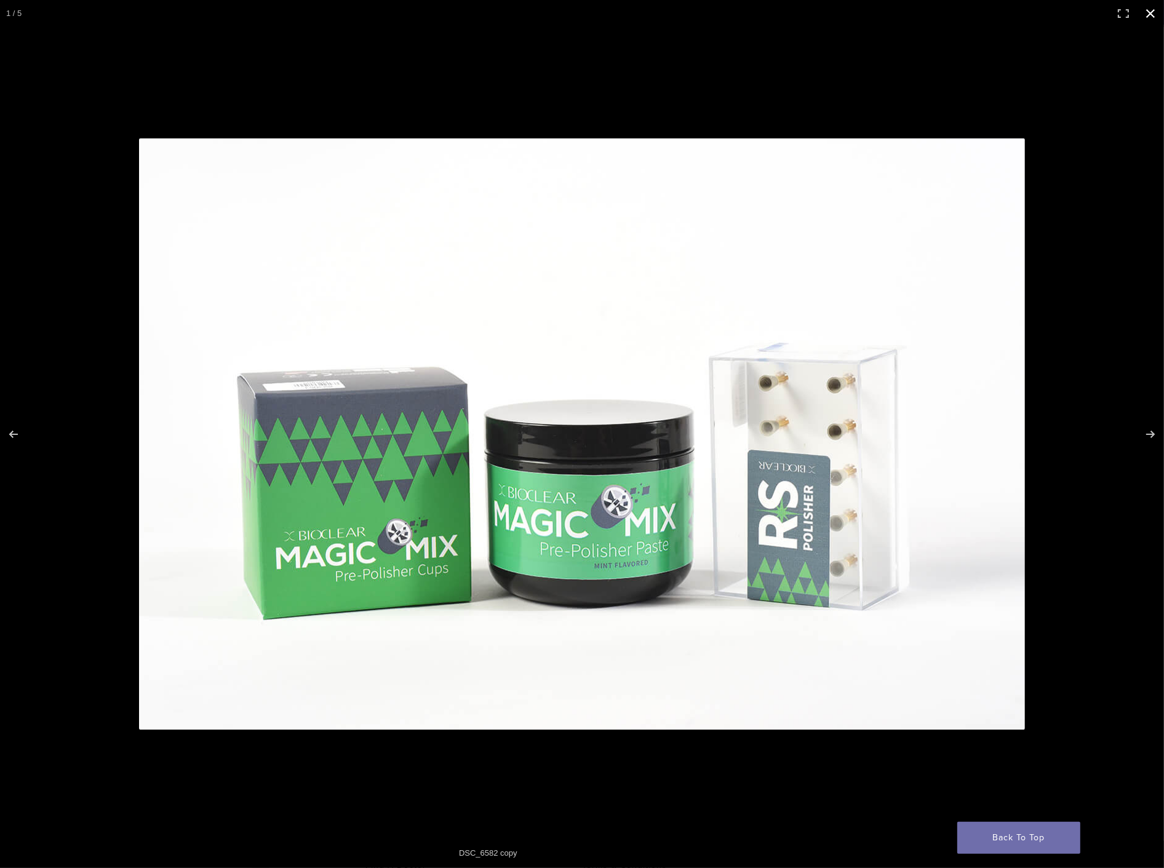
click at [1151, 9] on button "Close (Esc)" at bounding box center [1150, 13] width 27 height 27
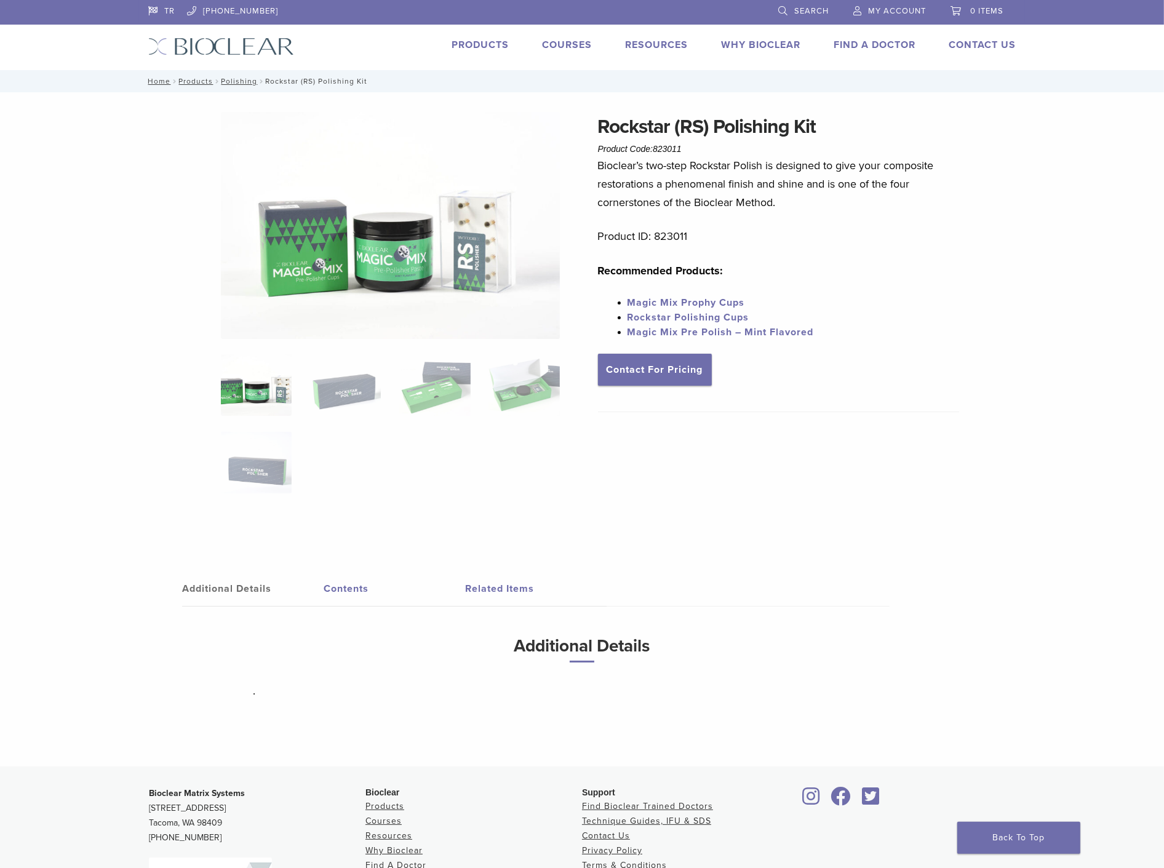
click at [419, 229] on img at bounding box center [391, 225] width 340 height 227
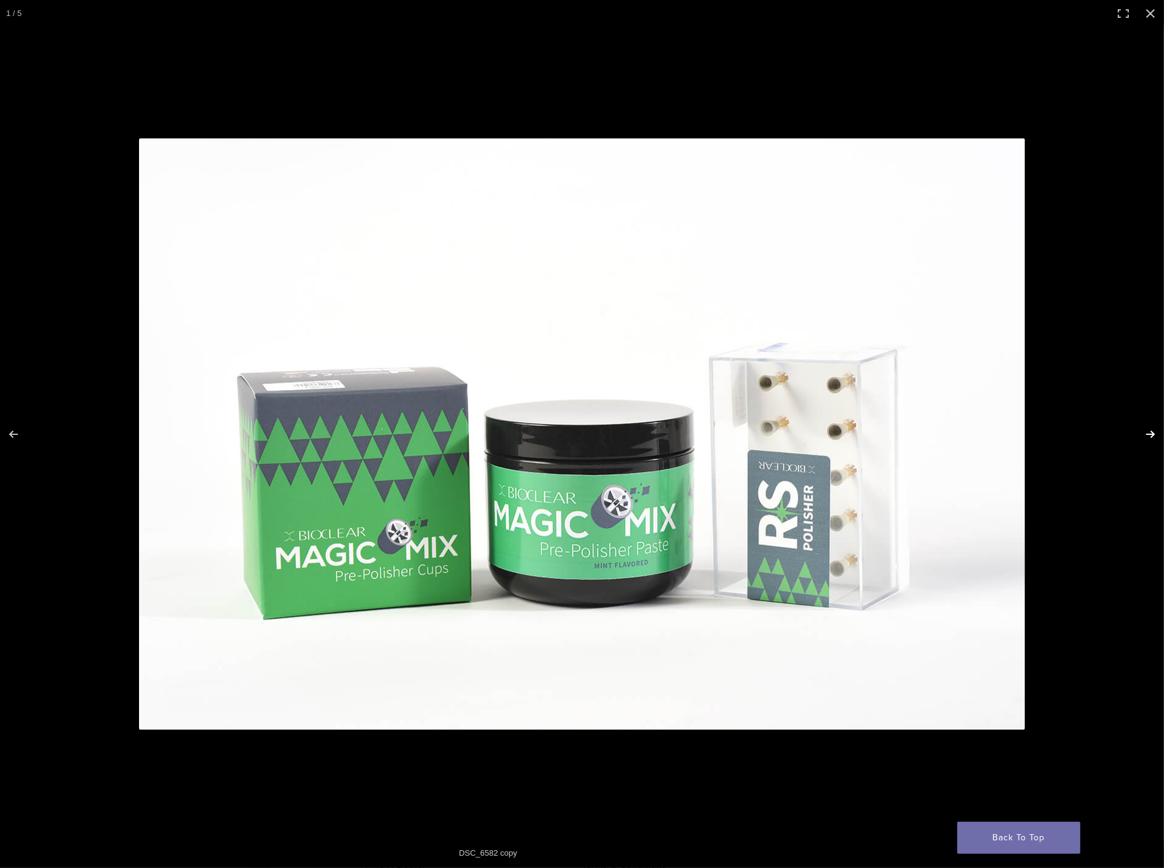
click at [1157, 427] on button "Next (arrow right)" at bounding box center [1142, 434] width 43 height 62
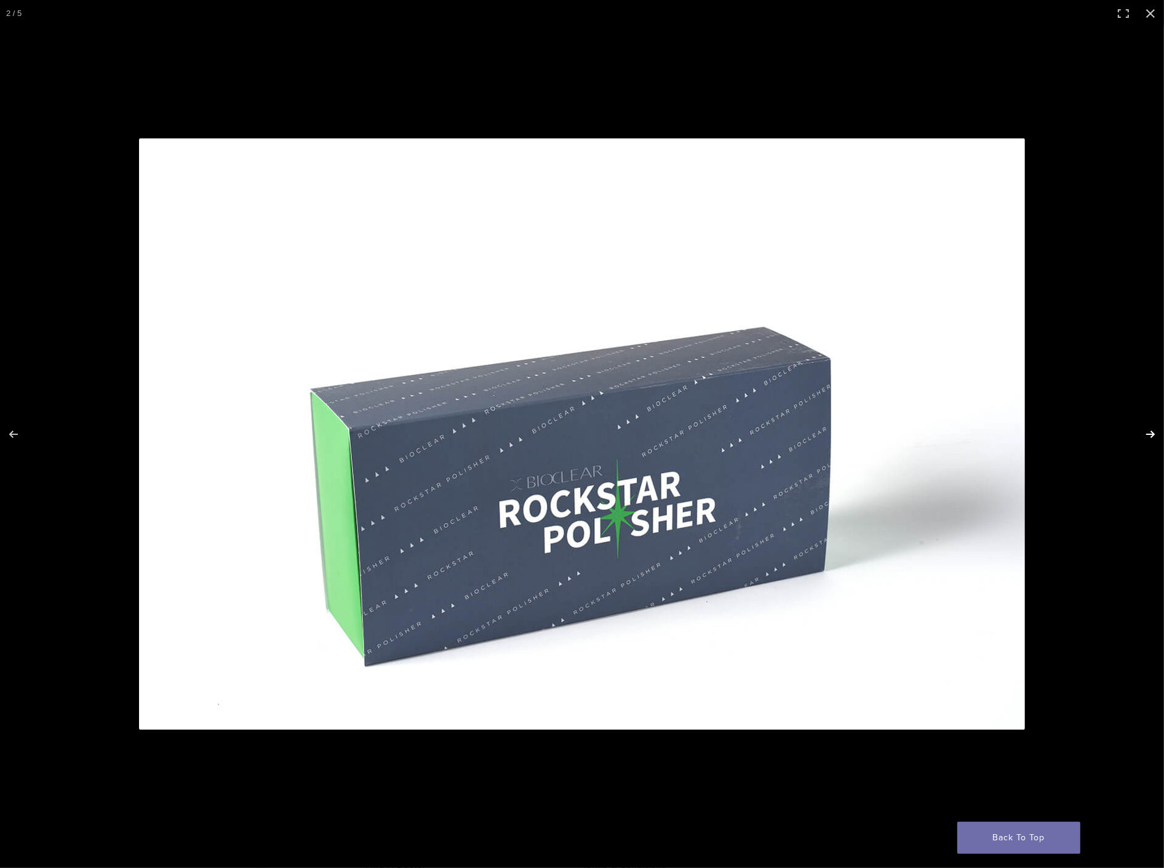
click at [1148, 434] on button "Next (arrow right)" at bounding box center [1142, 434] width 43 height 62
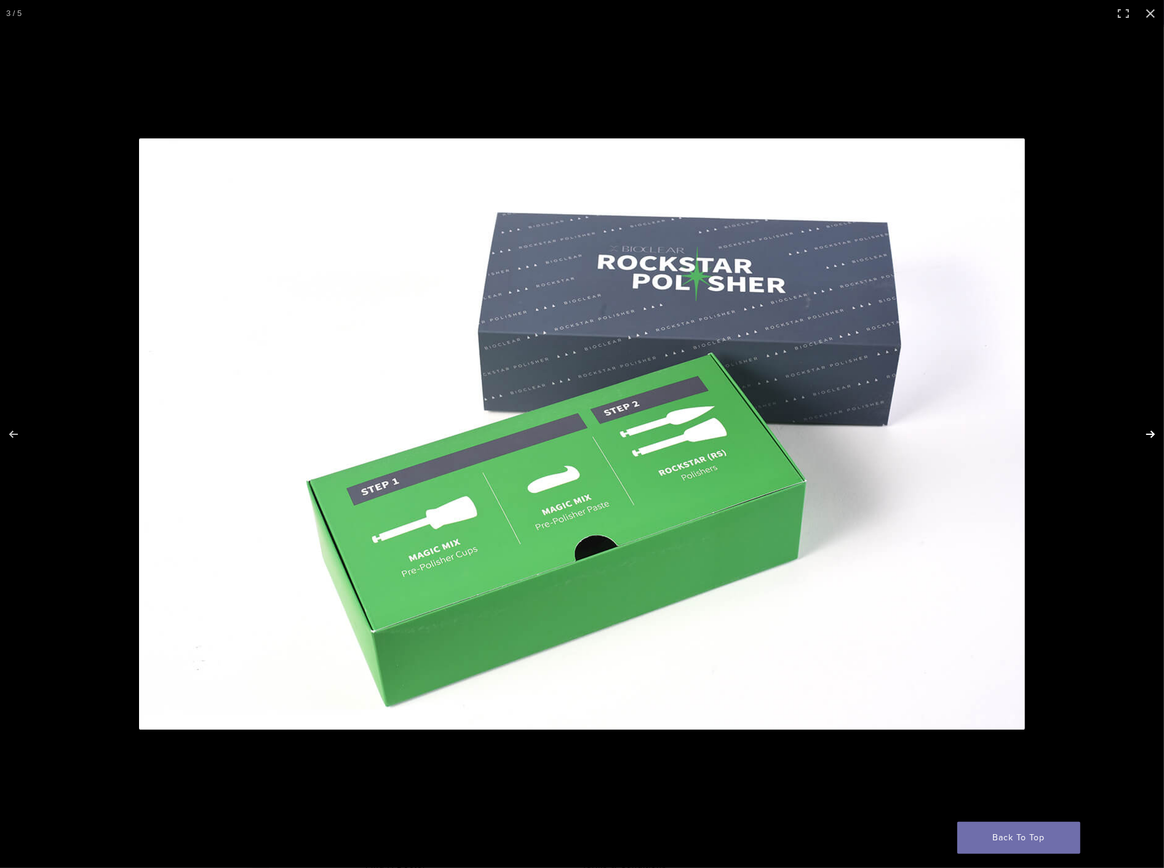
click at [1145, 431] on button "Next (arrow right)" at bounding box center [1142, 434] width 43 height 62
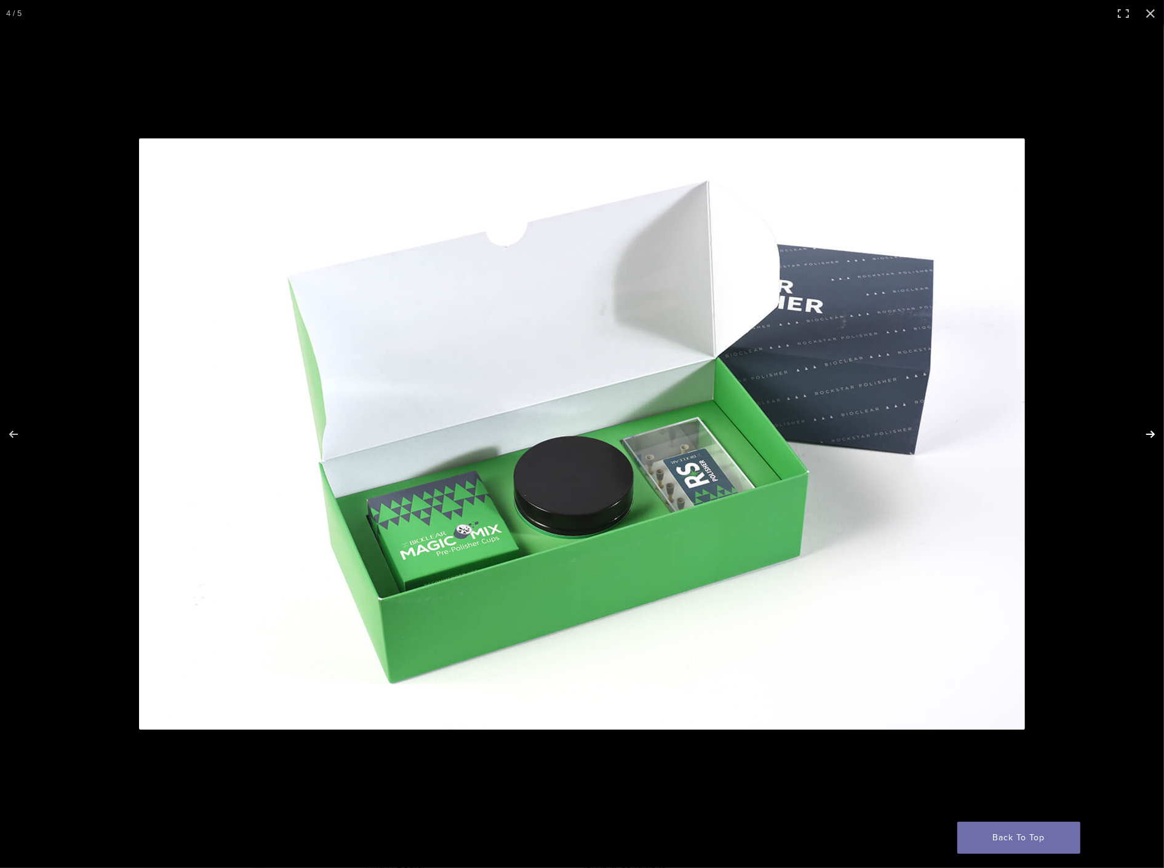
click at [1158, 433] on button "Next (arrow right)" at bounding box center [1142, 434] width 43 height 62
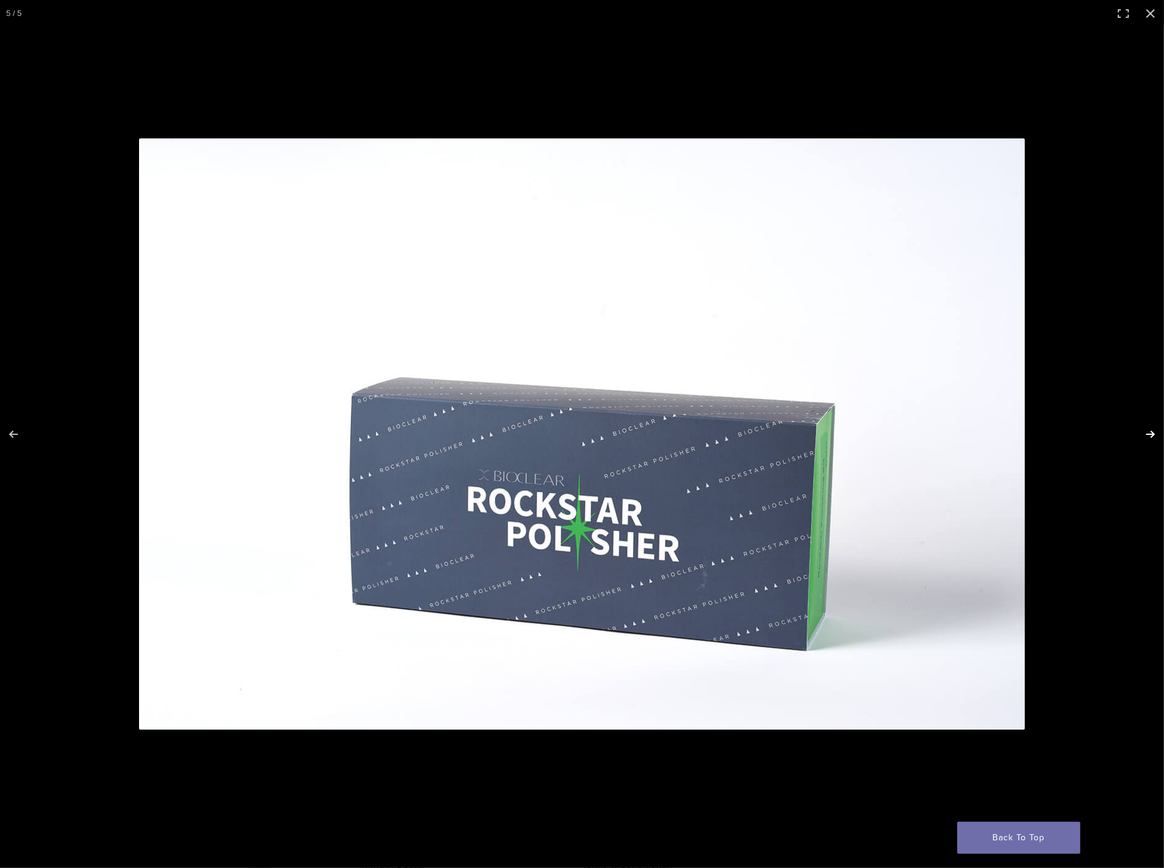
click at [1158, 433] on button "Next (arrow right)" at bounding box center [1142, 434] width 43 height 62
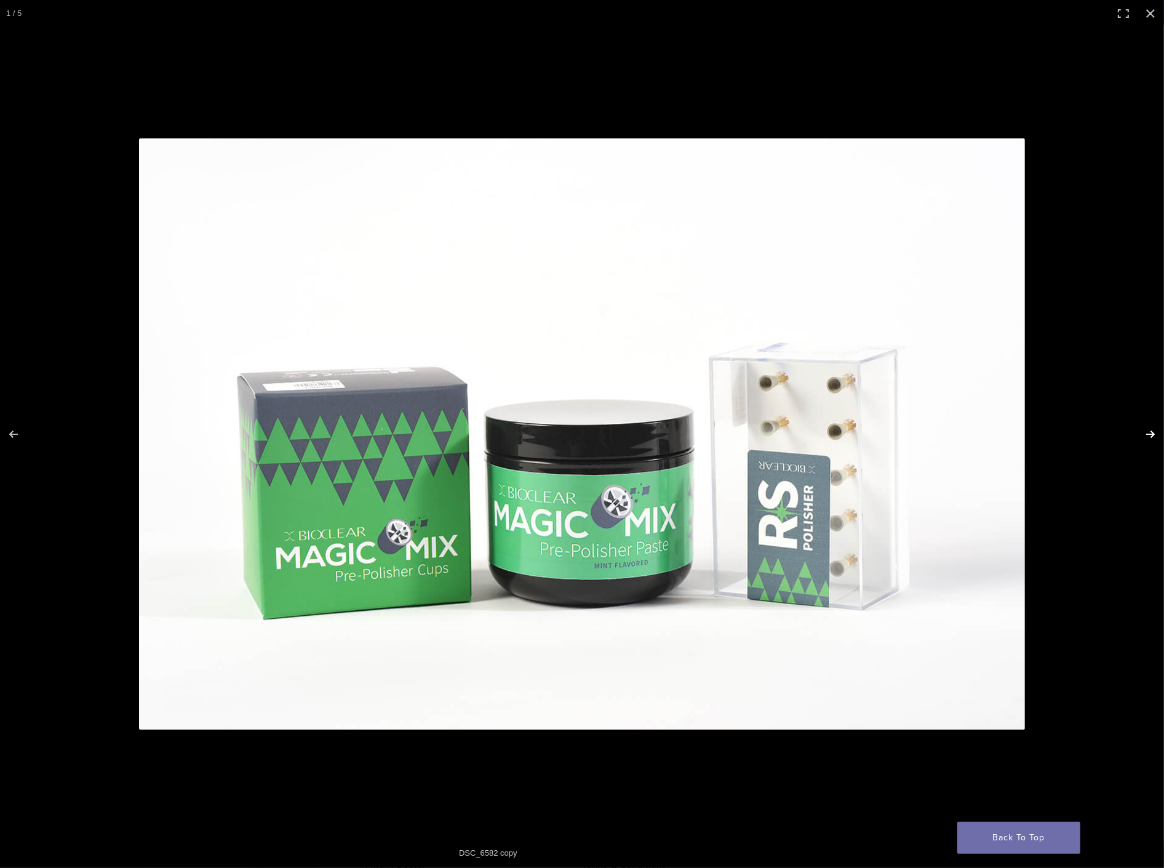
click at [1158, 433] on button "Next (arrow right)" at bounding box center [1142, 434] width 43 height 62
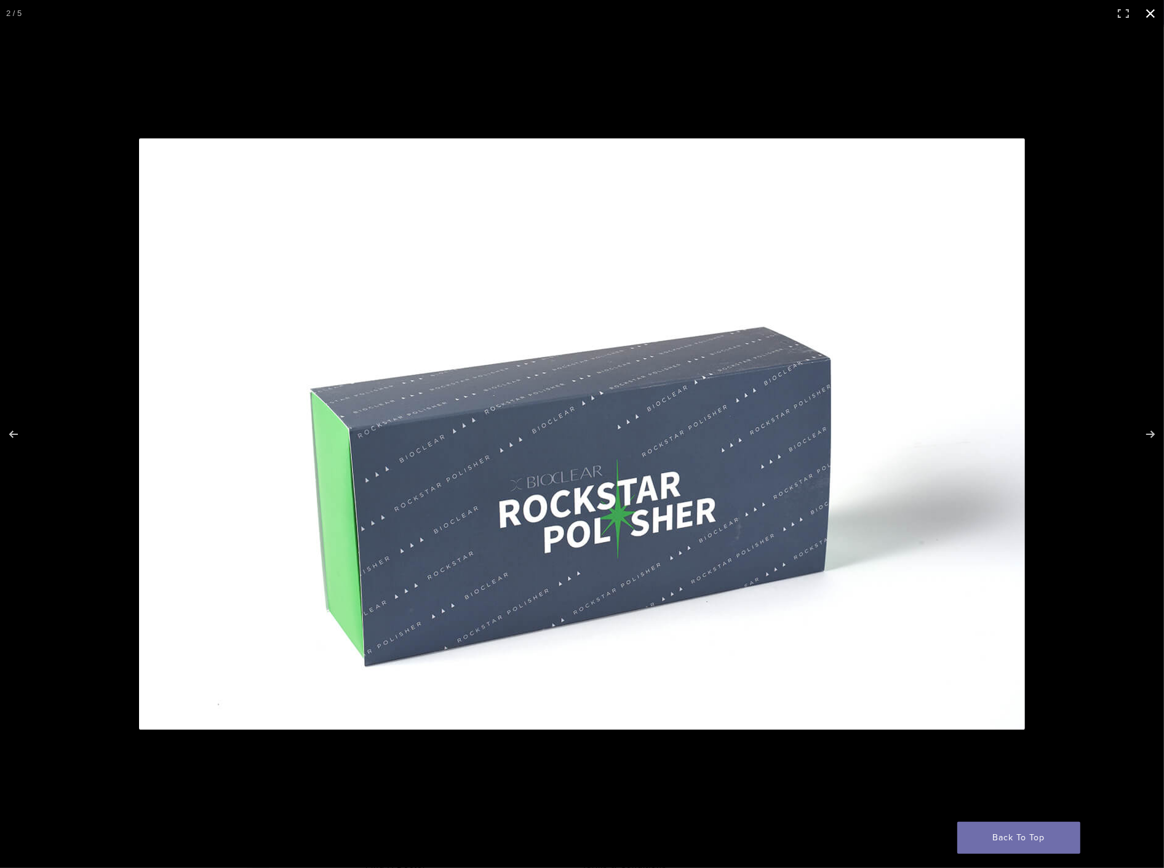
click at [1148, 10] on button "Close (Esc)" at bounding box center [1150, 13] width 27 height 27
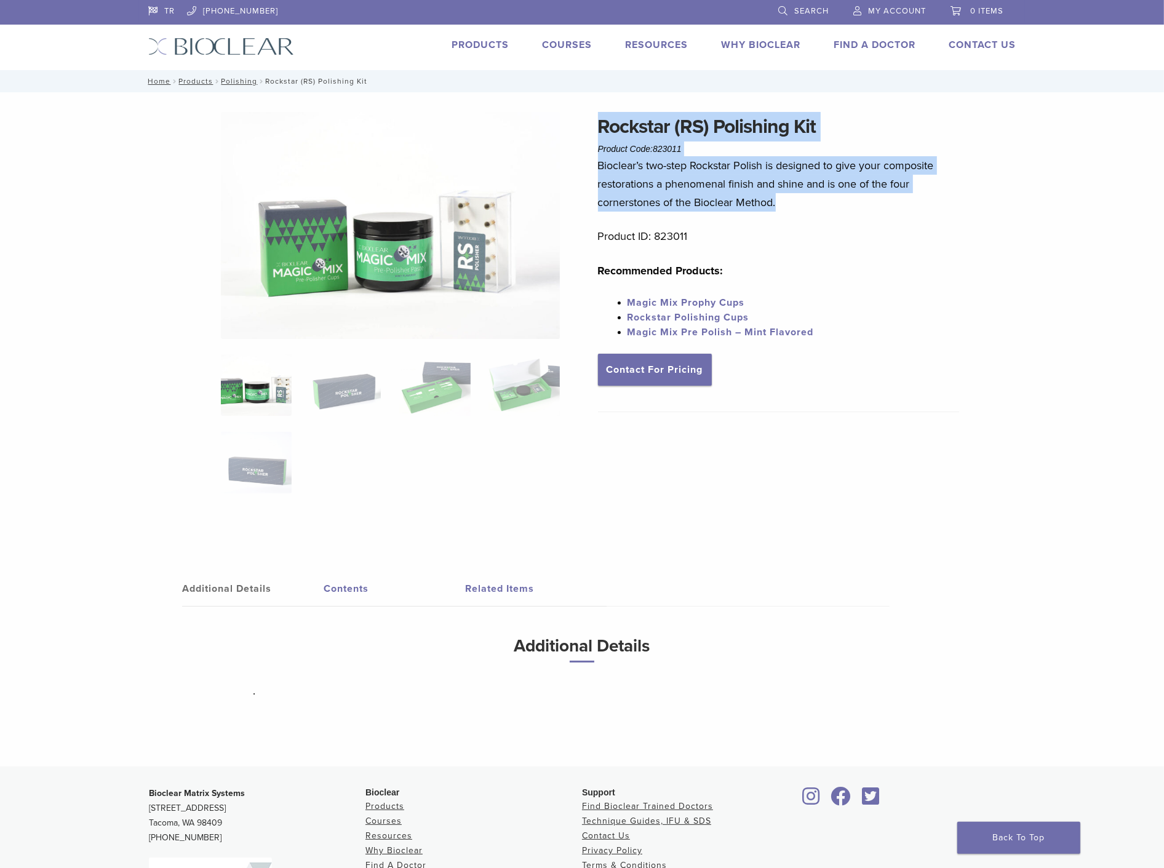
drag, startPoint x: 597, startPoint y: 117, endPoint x: 788, endPoint y: 199, distance: 207.7
click at [788, 199] on div "Rockstar ([GEOGRAPHIC_DATA]) Polishing Kit Product Code: 823011 $ 235.20 Biocle…" at bounding box center [779, 329] width 362 height 434
copy div "Rockstar (RS) Polishing Kit Product Code: 823011 $ 235.20 Bioclear’s two-step R…"
